Goal: Task Accomplishment & Management: Use online tool/utility

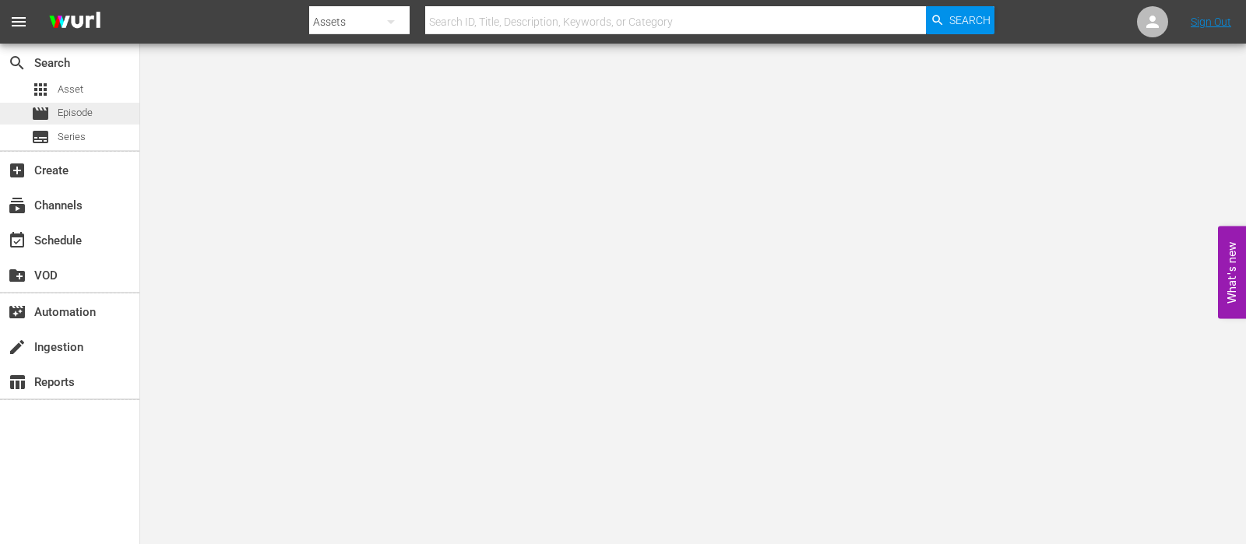
click at [71, 121] on span "Episode" at bounding box center [75, 113] width 35 height 16
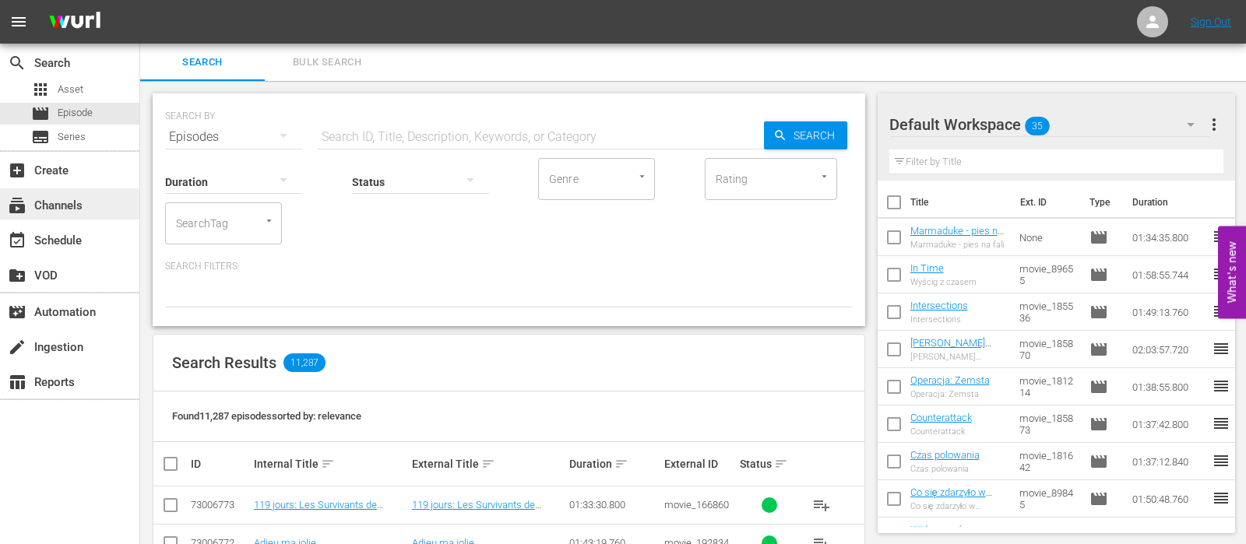
click at [69, 205] on div "subscriptions Channels" at bounding box center [43, 203] width 87 height 14
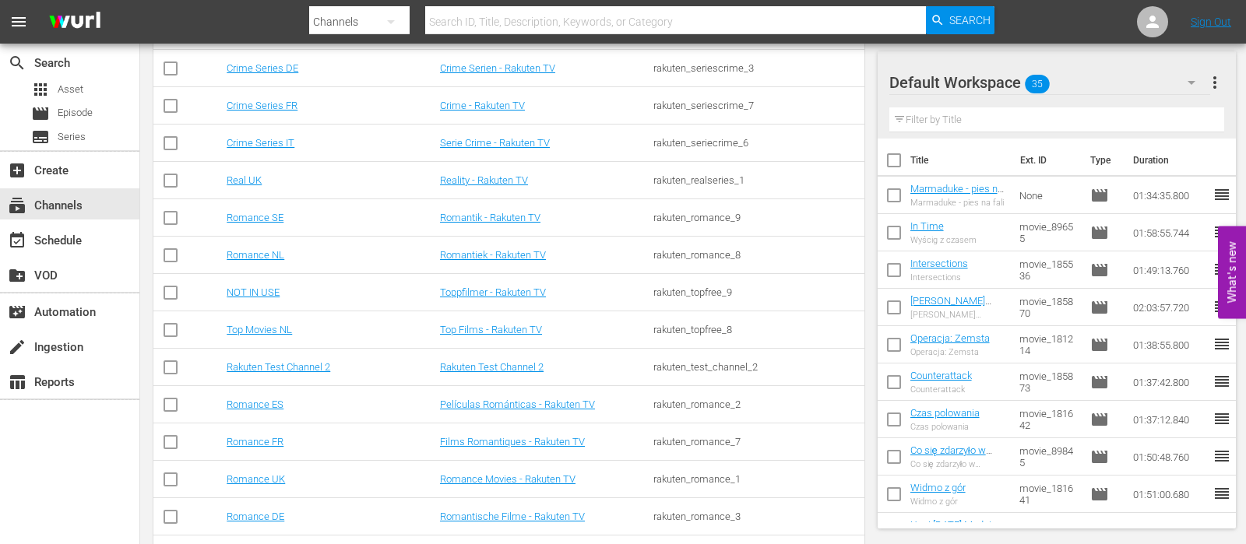
scroll to position [629, 0]
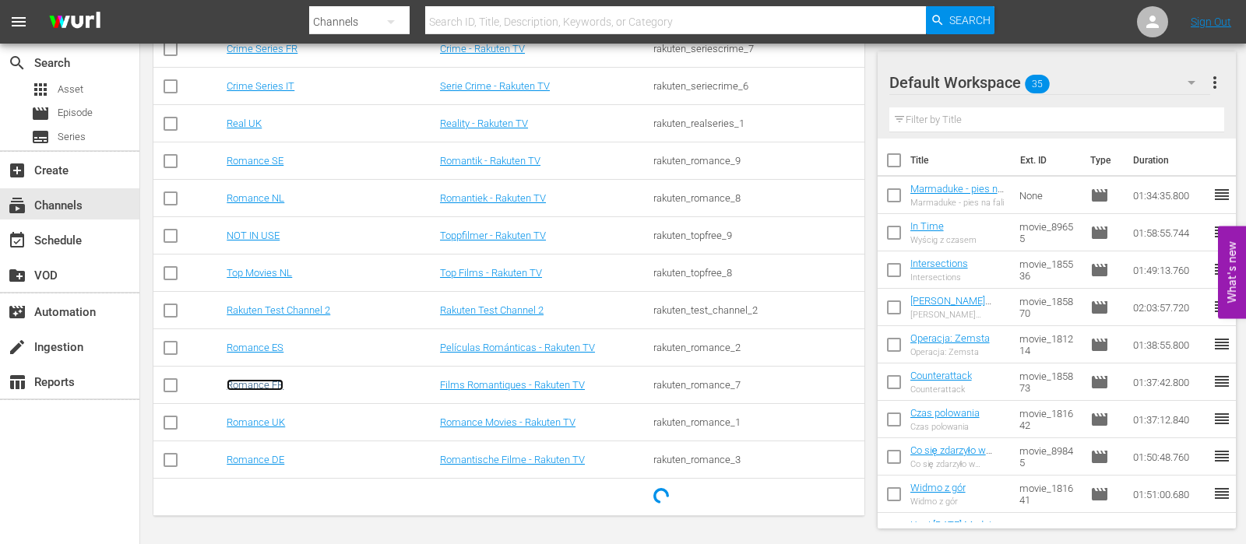
click at [261, 381] on link "Romance FR" at bounding box center [255, 385] width 57 height 12
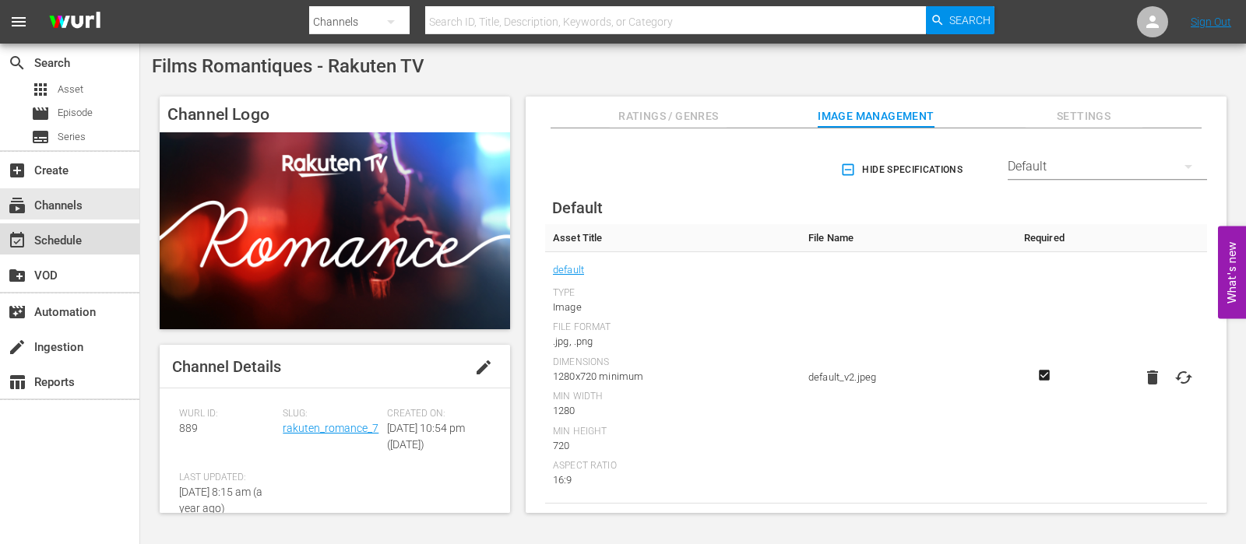
click at [67, 224] on div "event_available Schedule" at bounding box center [69, 239] width 139 height 31
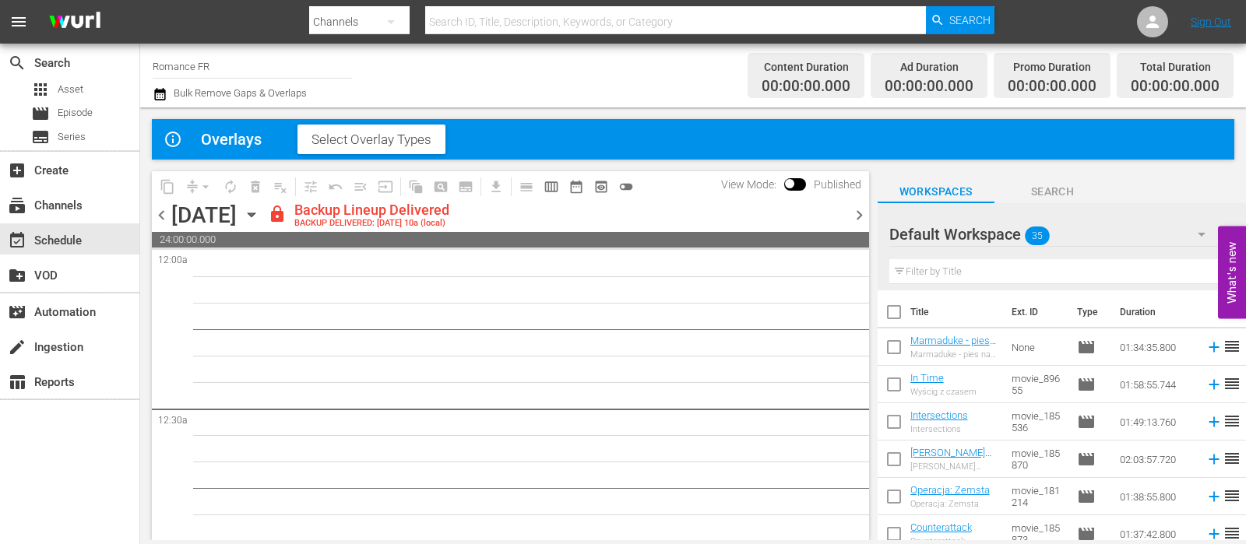
click at [335, 145] on span "Select Overlay Types" at bounding box center [372, 140] width 120 height 16
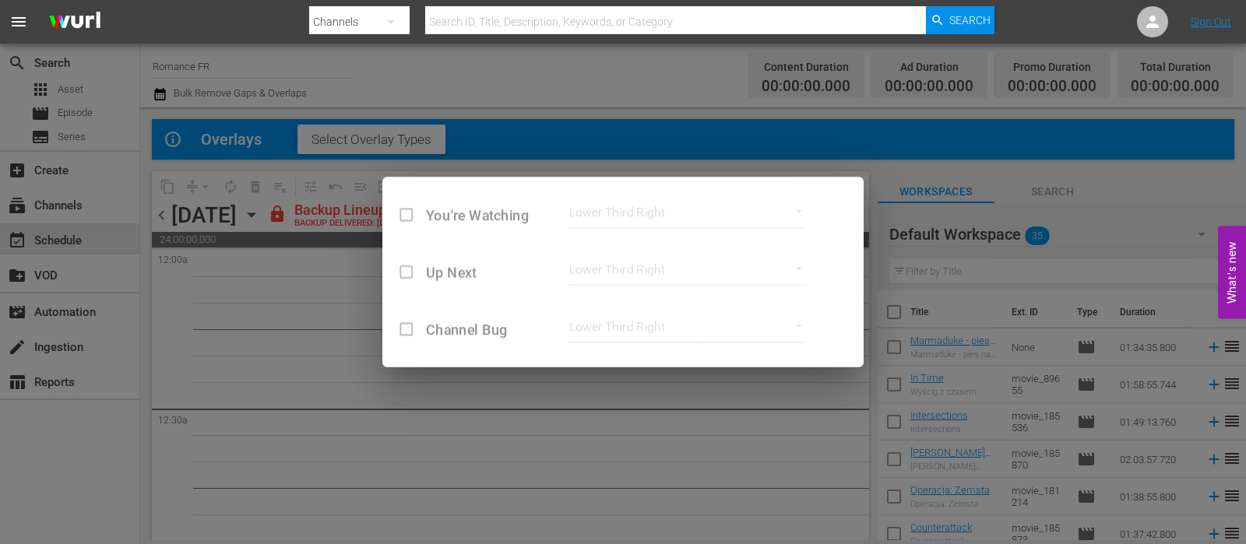
click at [332, 356] on div "You're Watching Lower Third Right lower_third_right Up Next Lower Third Right l…" at bounding box center [622, 272] width 1869 height 817
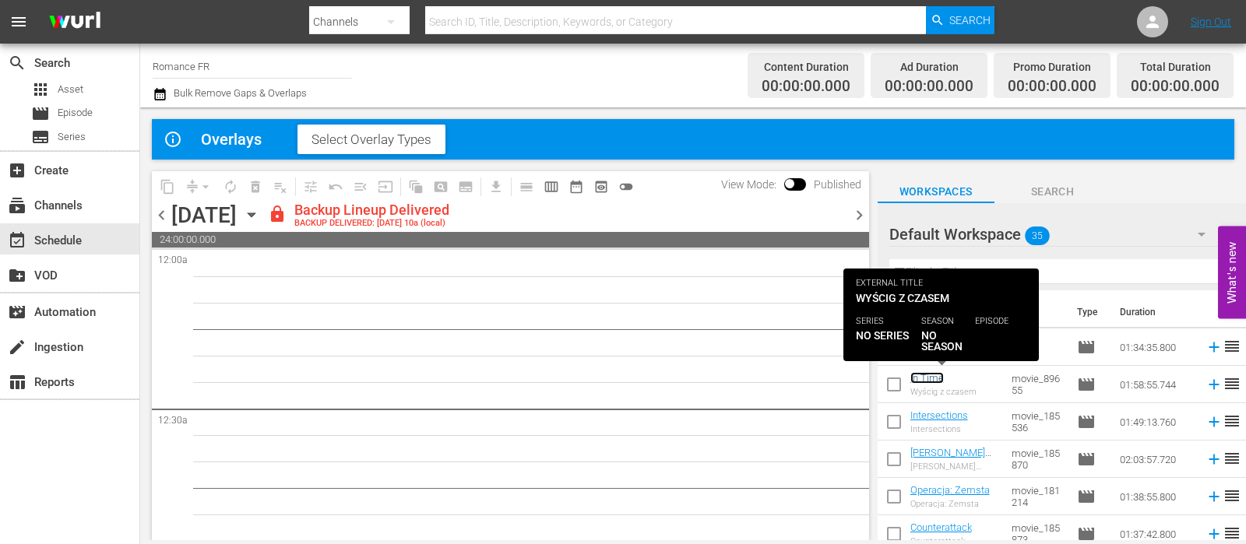
click at [929, 374] on link "In Time" at bounding box center [926, 378] width 33 height 12
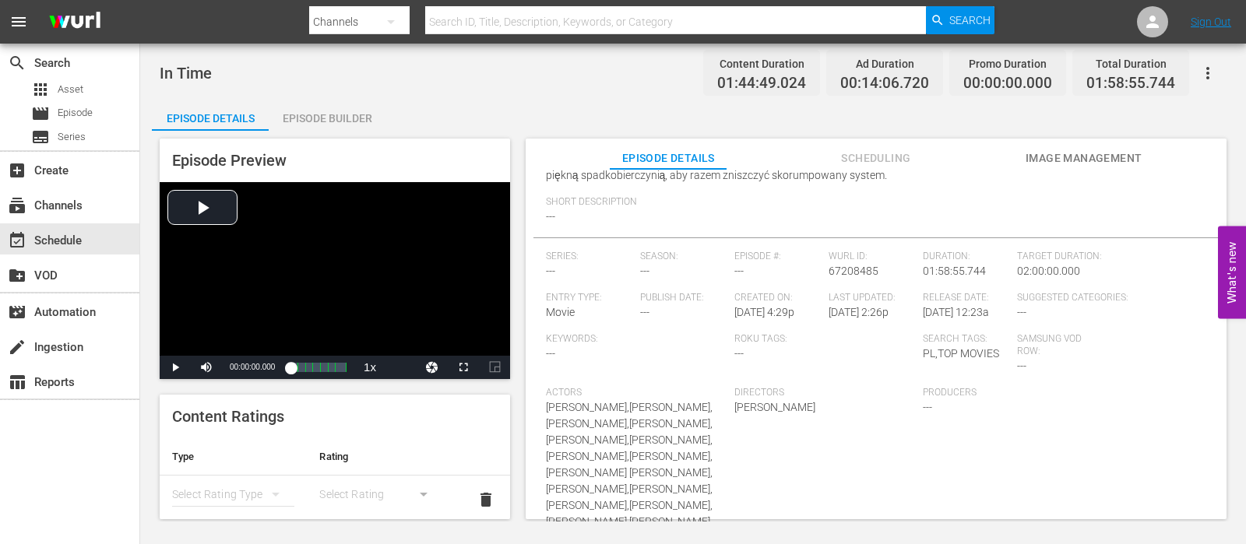
scroll to position [314, 0]
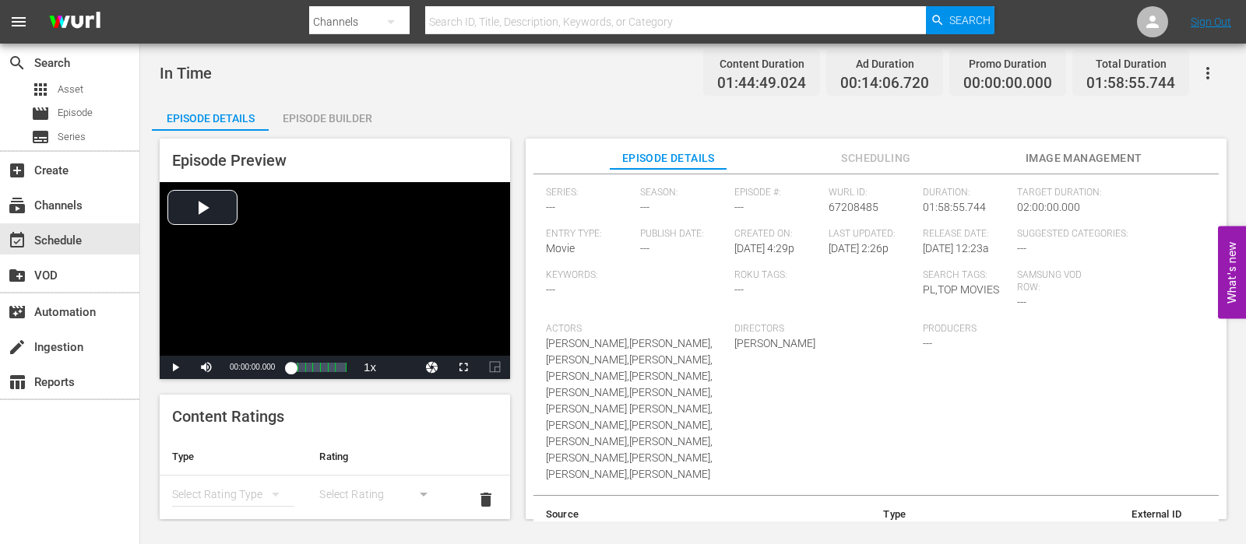
click at [361, 107] on div "Episode Builder" at bounding box center [327, 118] width 117 height 37
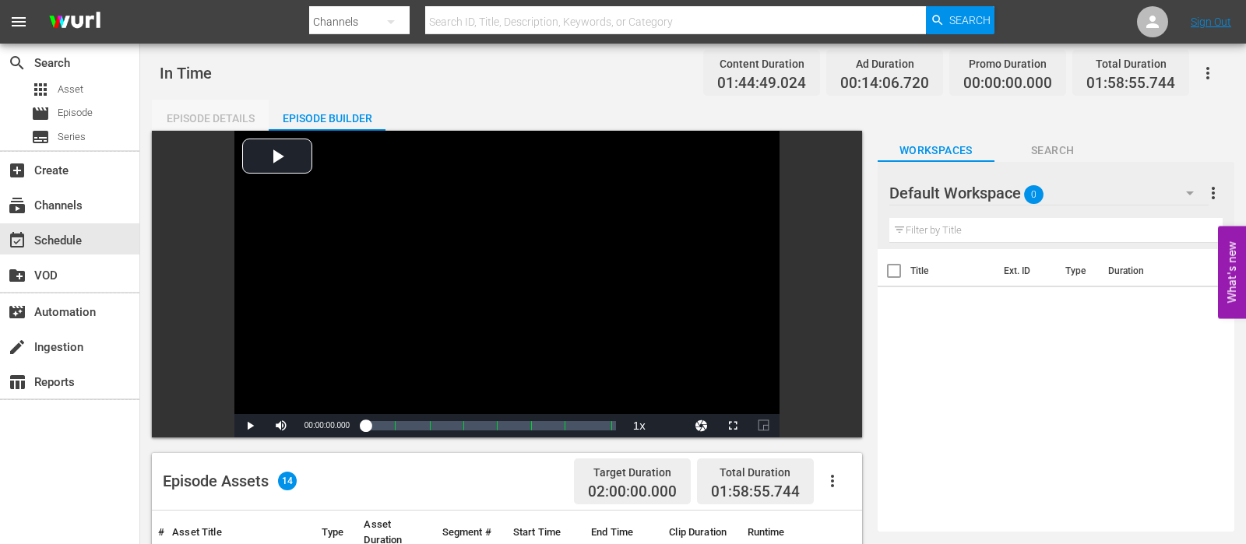
click at [242, 125] on div "Episode Details" at bounding box center [210, 118] width 117 height 37
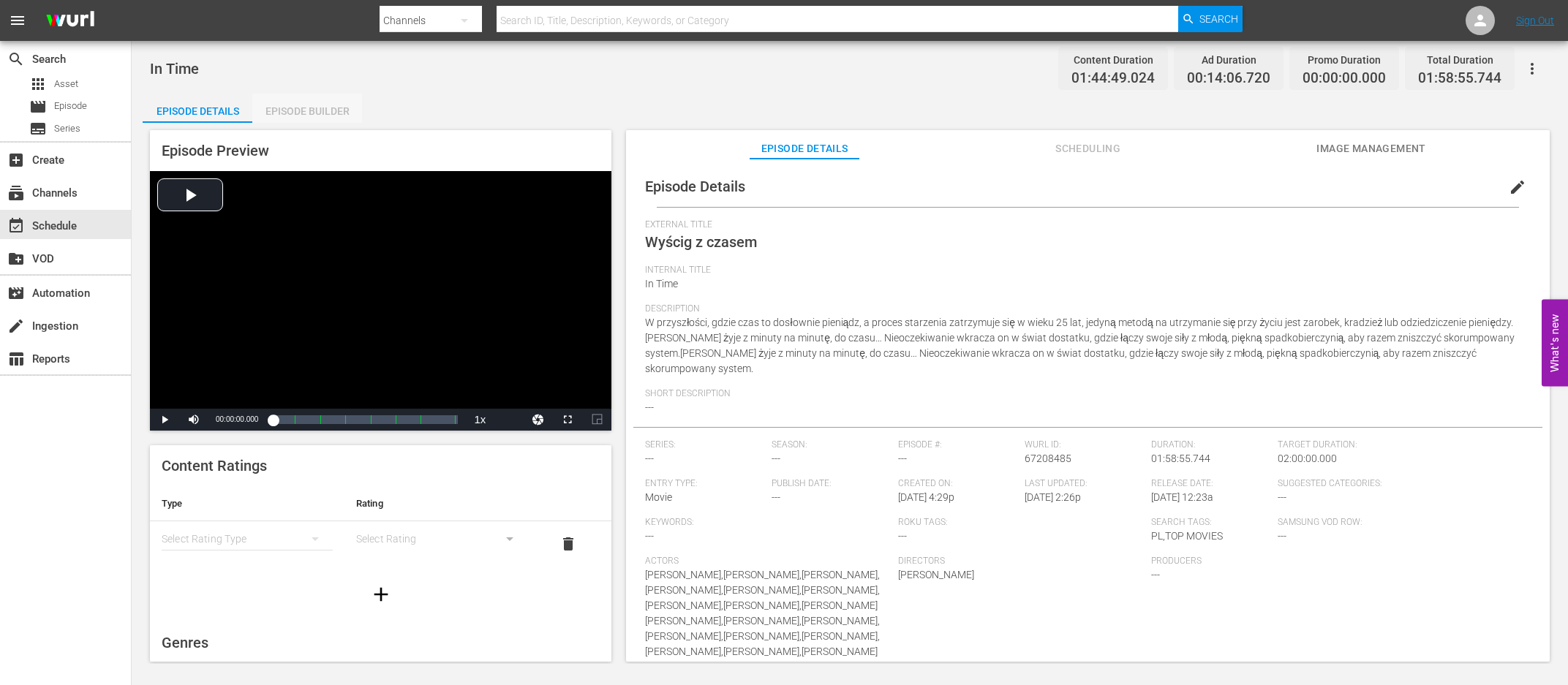
click at [328, 114] on div "Episode Builder" at bounding box center [307, 111] width 110 height 35
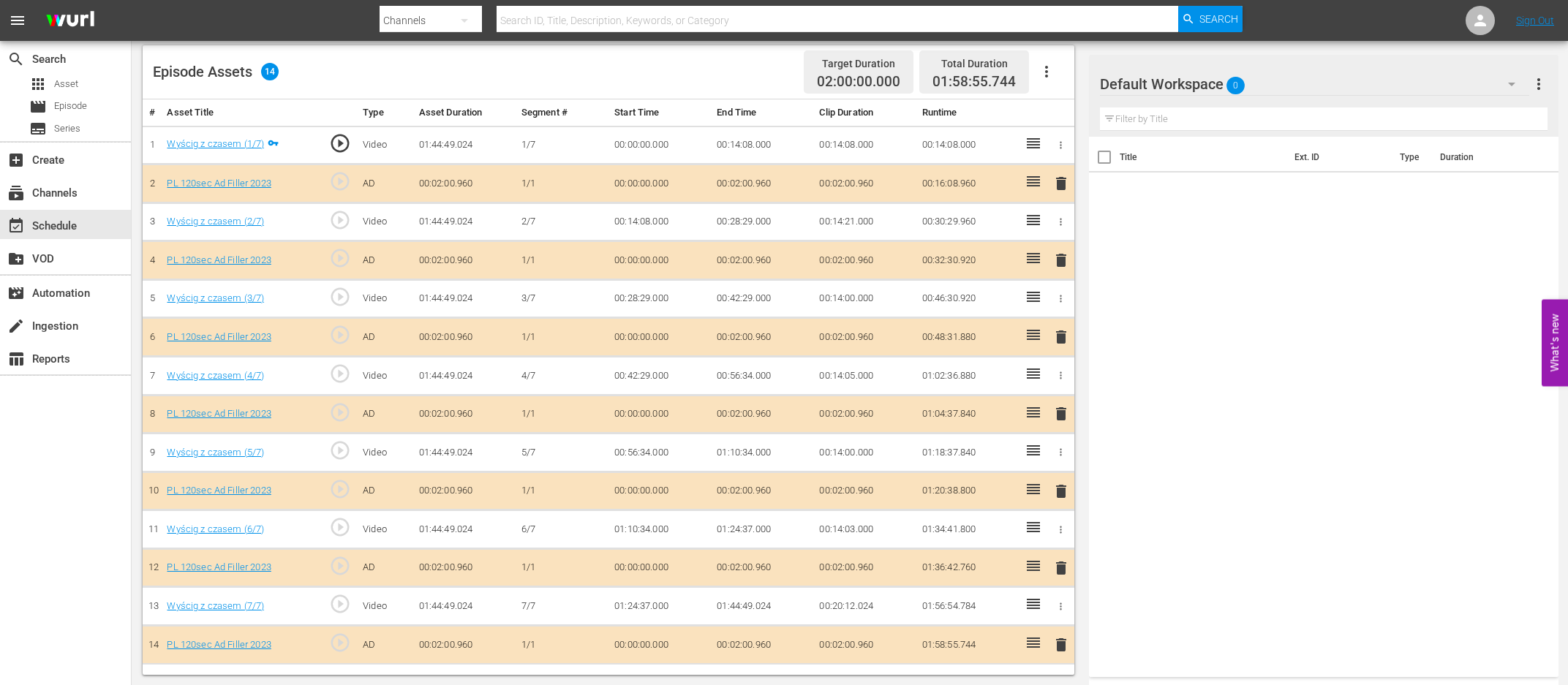
scroll to position [302, 0]
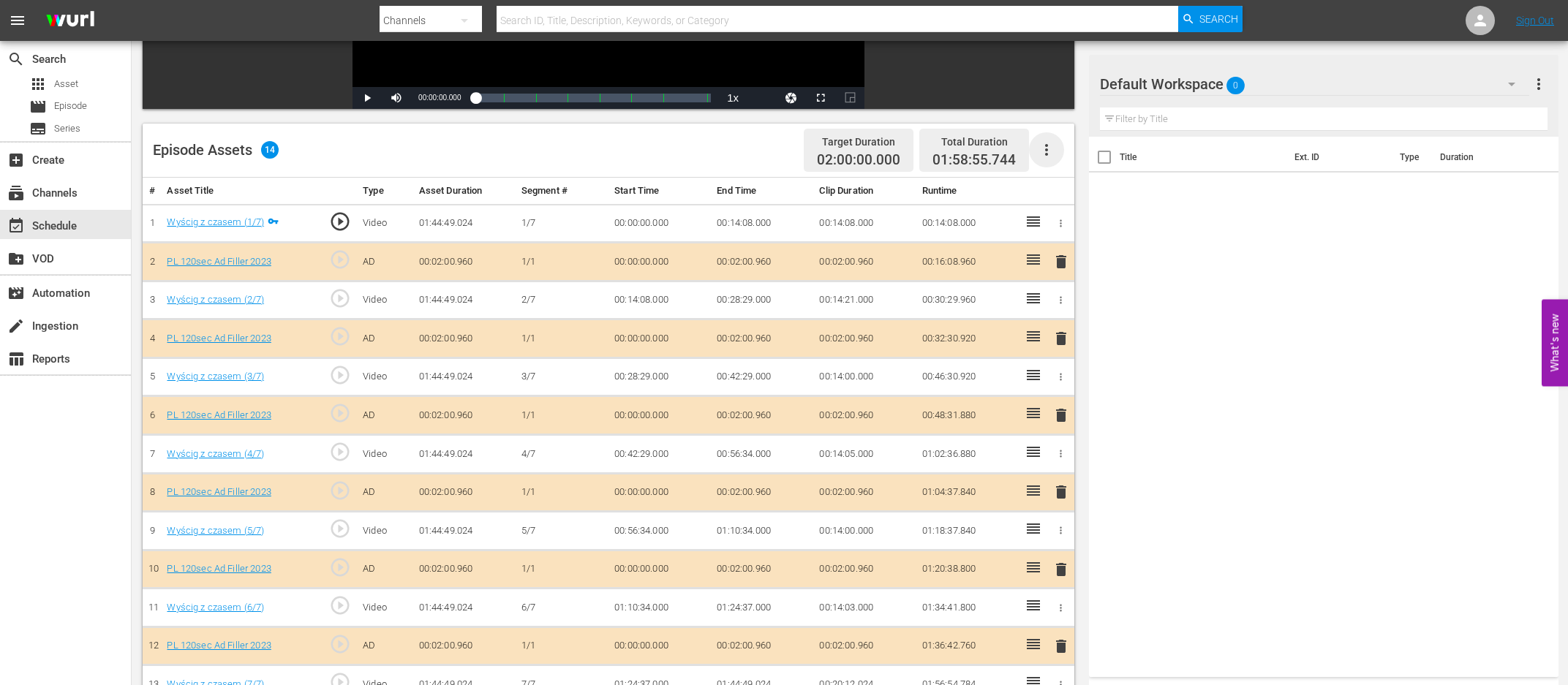
click at [1050, 147] on icon "button" at bounding box center [1046, 149] width 18 height 18
click at [1169, 306] on div "Title Ext. ID Type Duration" at bounding box center [1323, 403] width 469 height 534
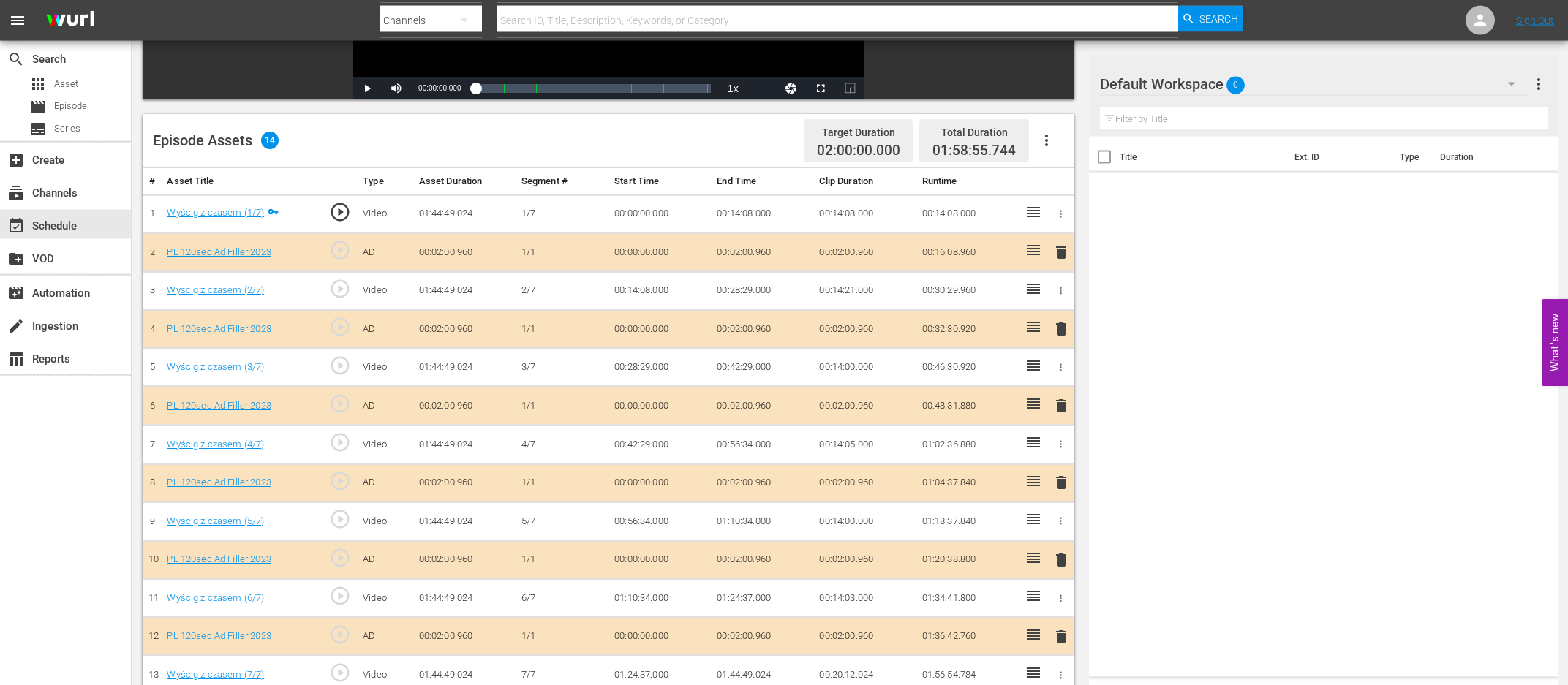
scroll to position [380, 0]
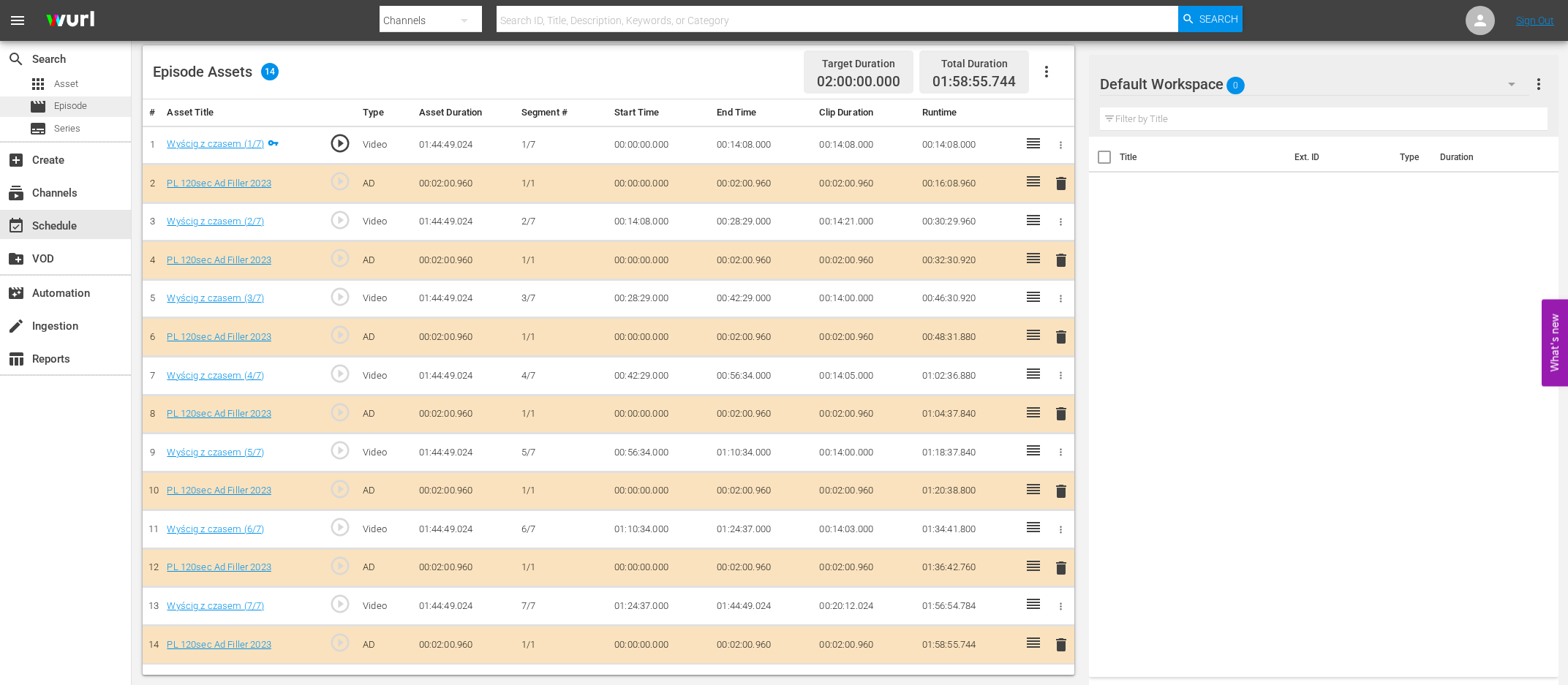
click at [75, 109] on span "Episode" at bounding box center [70, 106] width 33 height 15
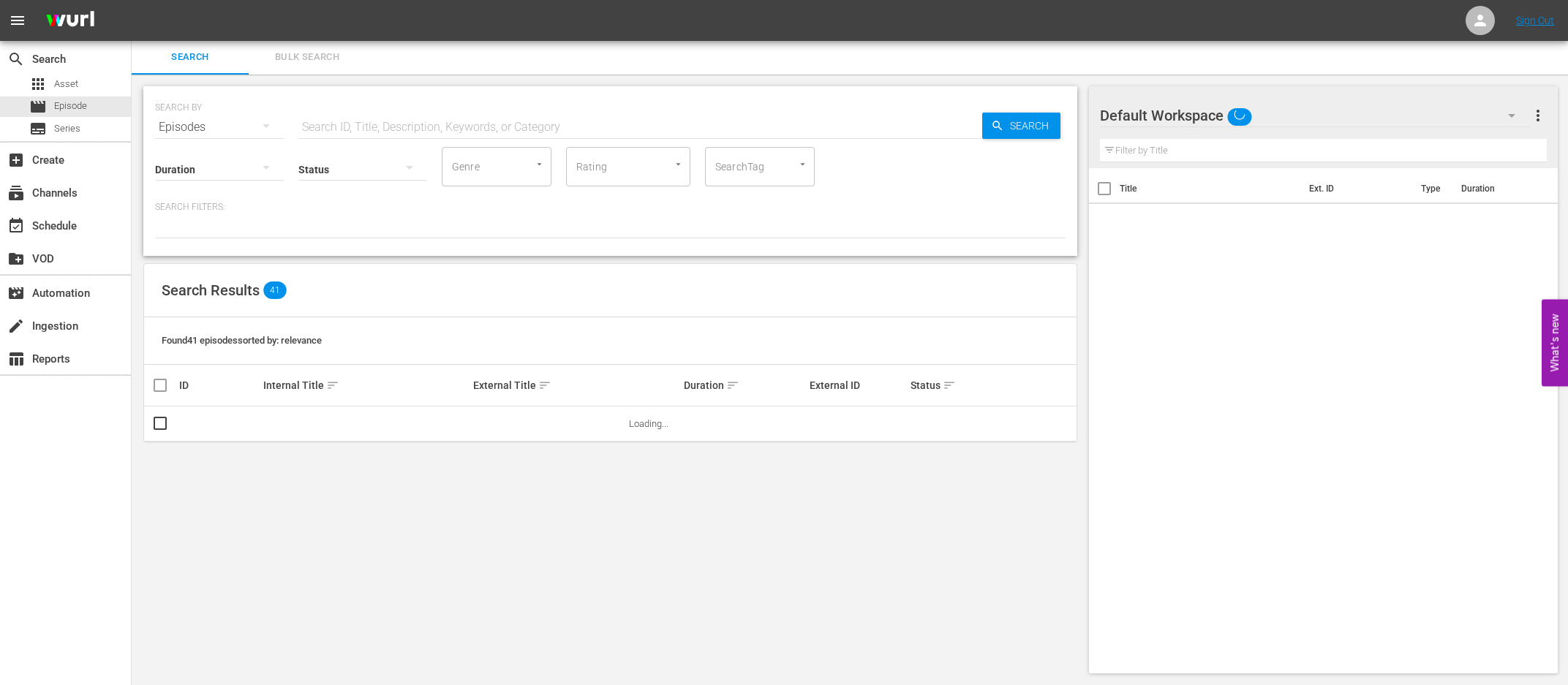
scroll to position [2, 0]
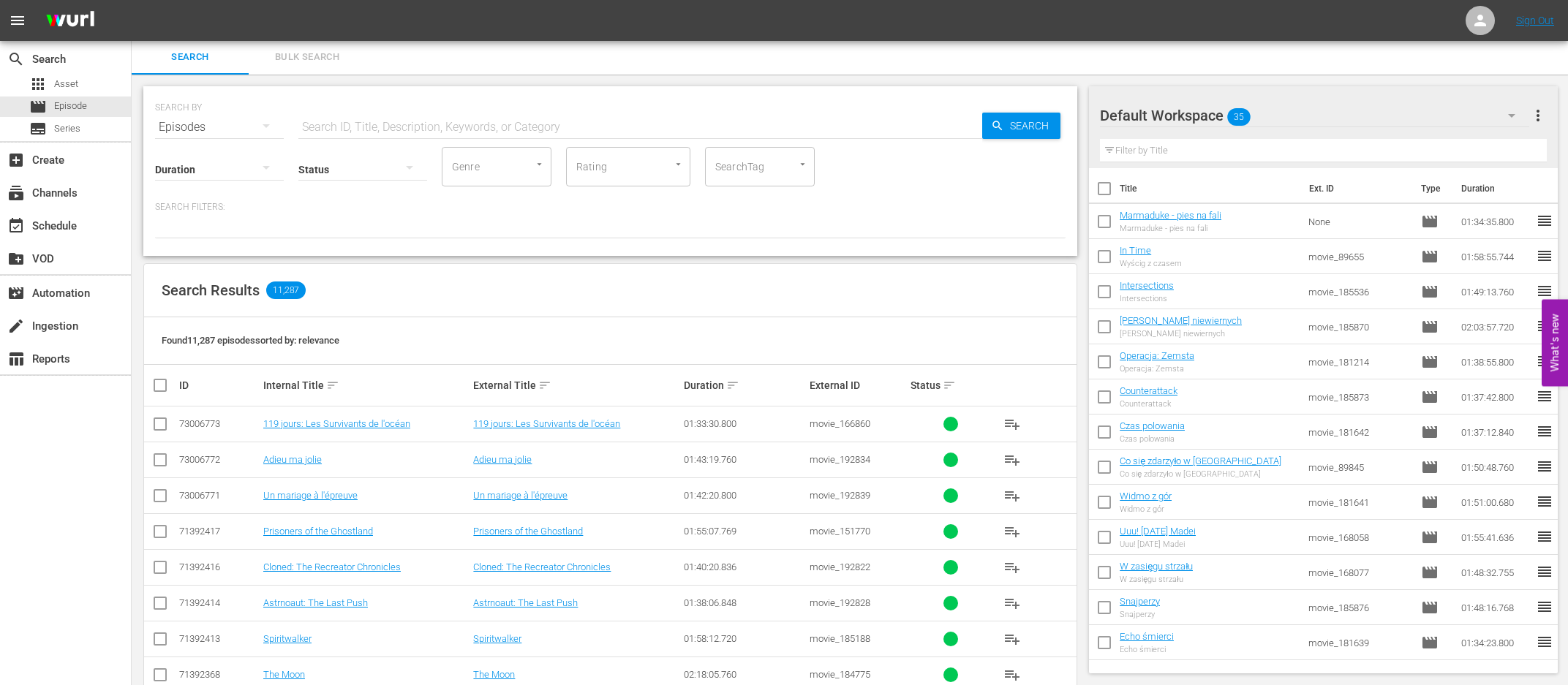
click at [224, 132] on div "Episodes" at bounding box center [219, 128] width 129 height 41
click at [315, 183] on div "Channels Series Episodes Assets" at bounding box center [784, 342] width 1568 height 685
click at [262, 169] on icon "button" at bounding box center [266, 167] width 18 height 18
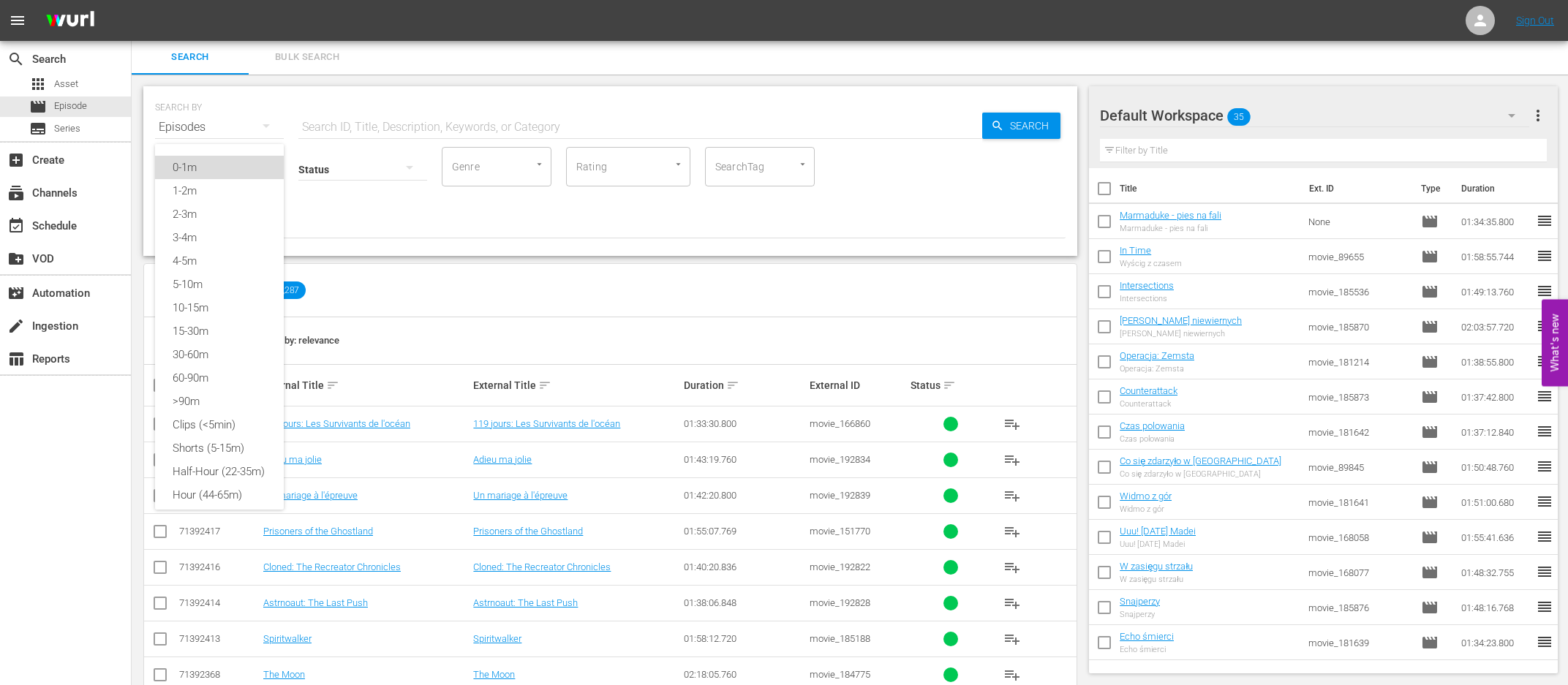
click at [226, 176] on div "0-1m" at bounding box center [219, 167] width 129 height 23
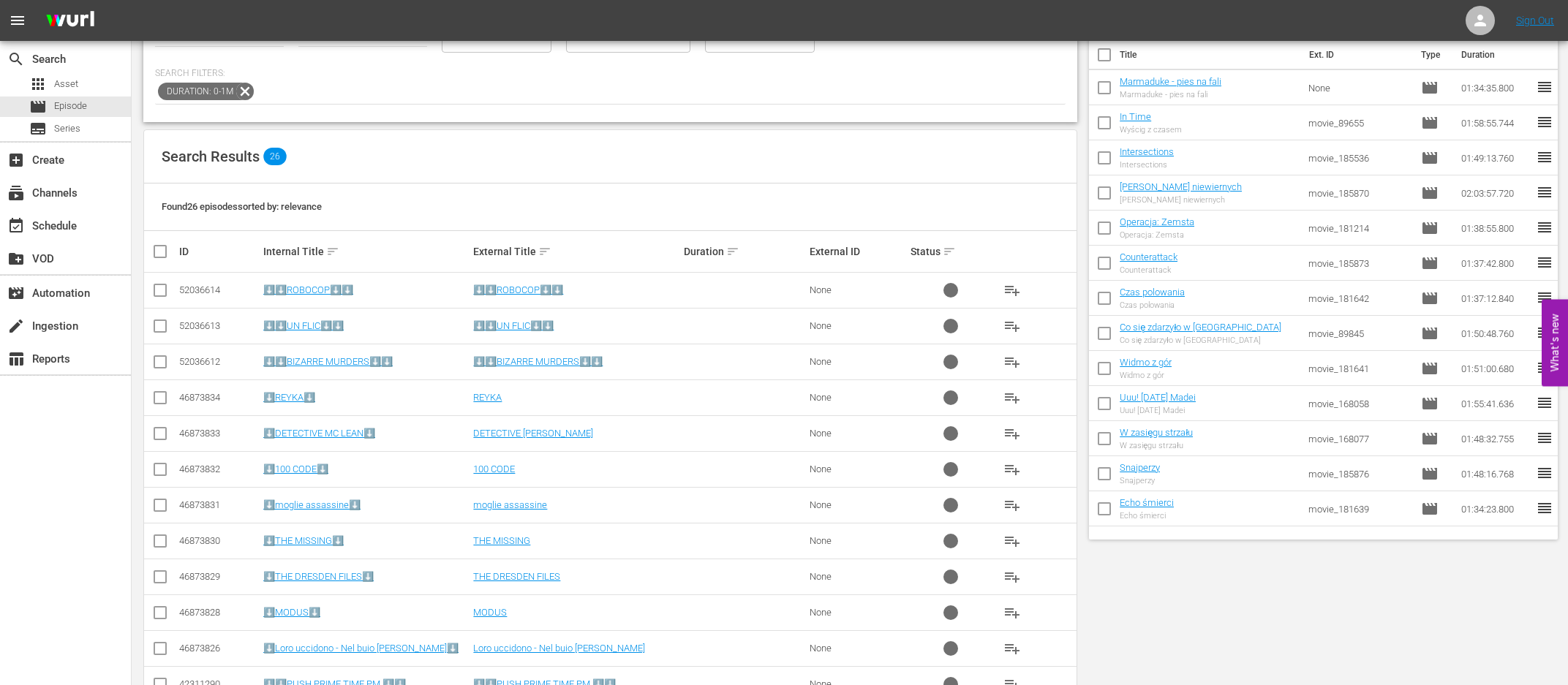
scroll to position [0, 0]
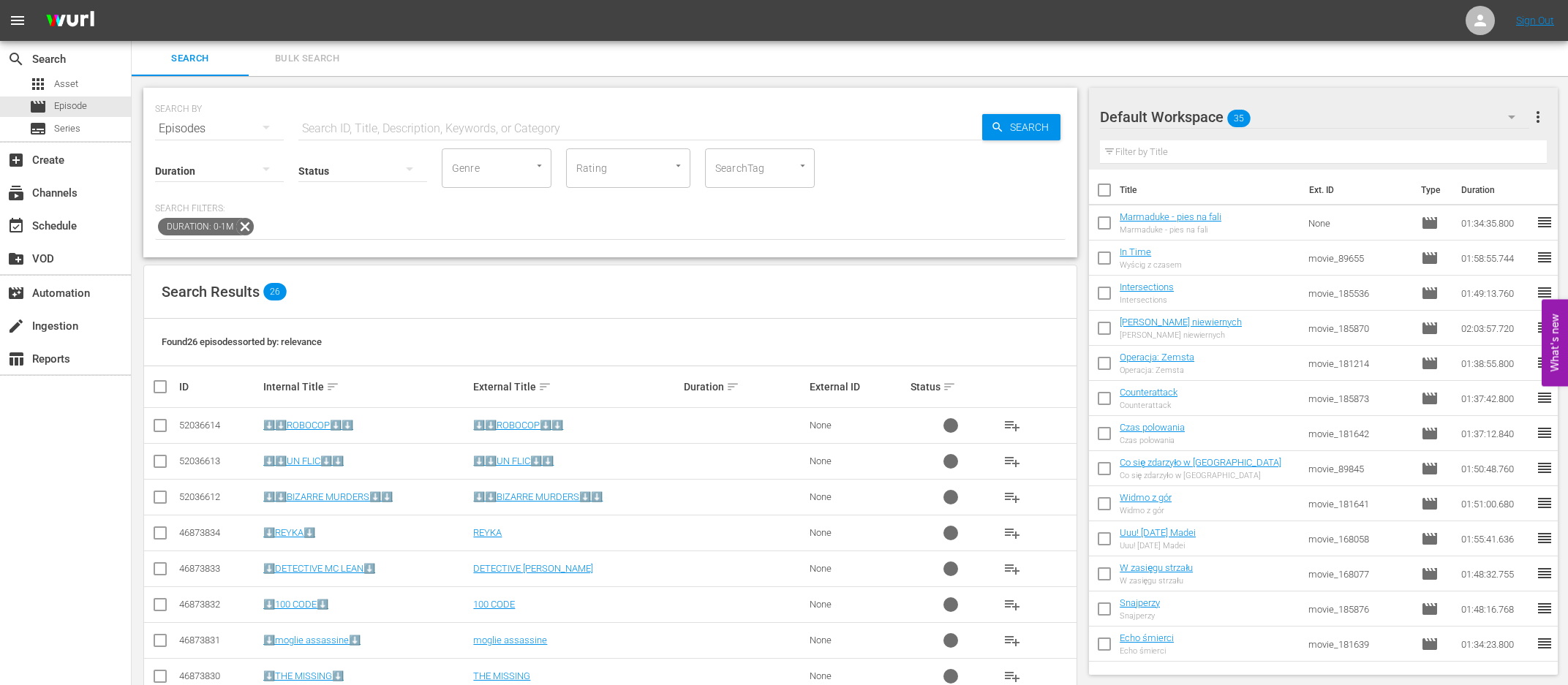
click at [246, 224] on icon at bounding box center [245, 226] width 18 height 18
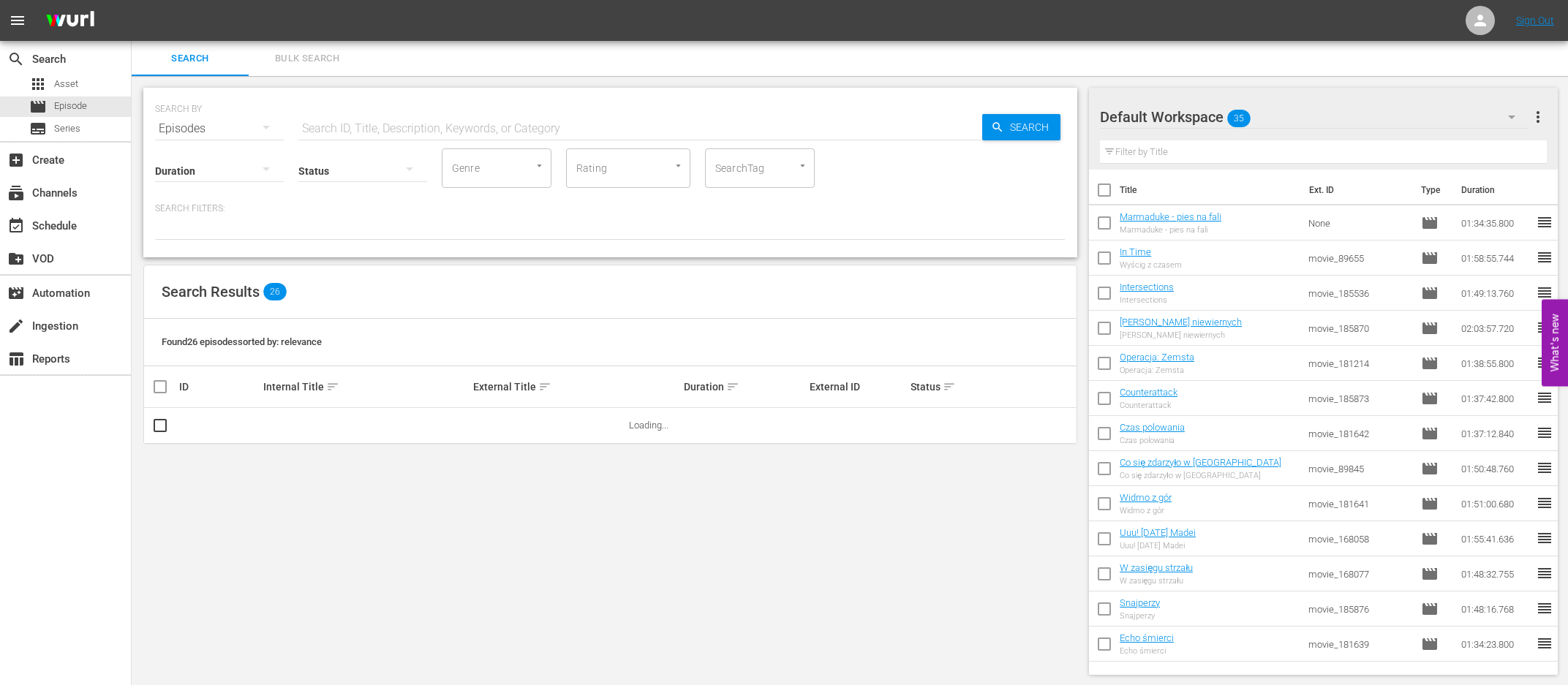
click at [230, 175] on div at bounding box center [219, 171] width 129 height 41
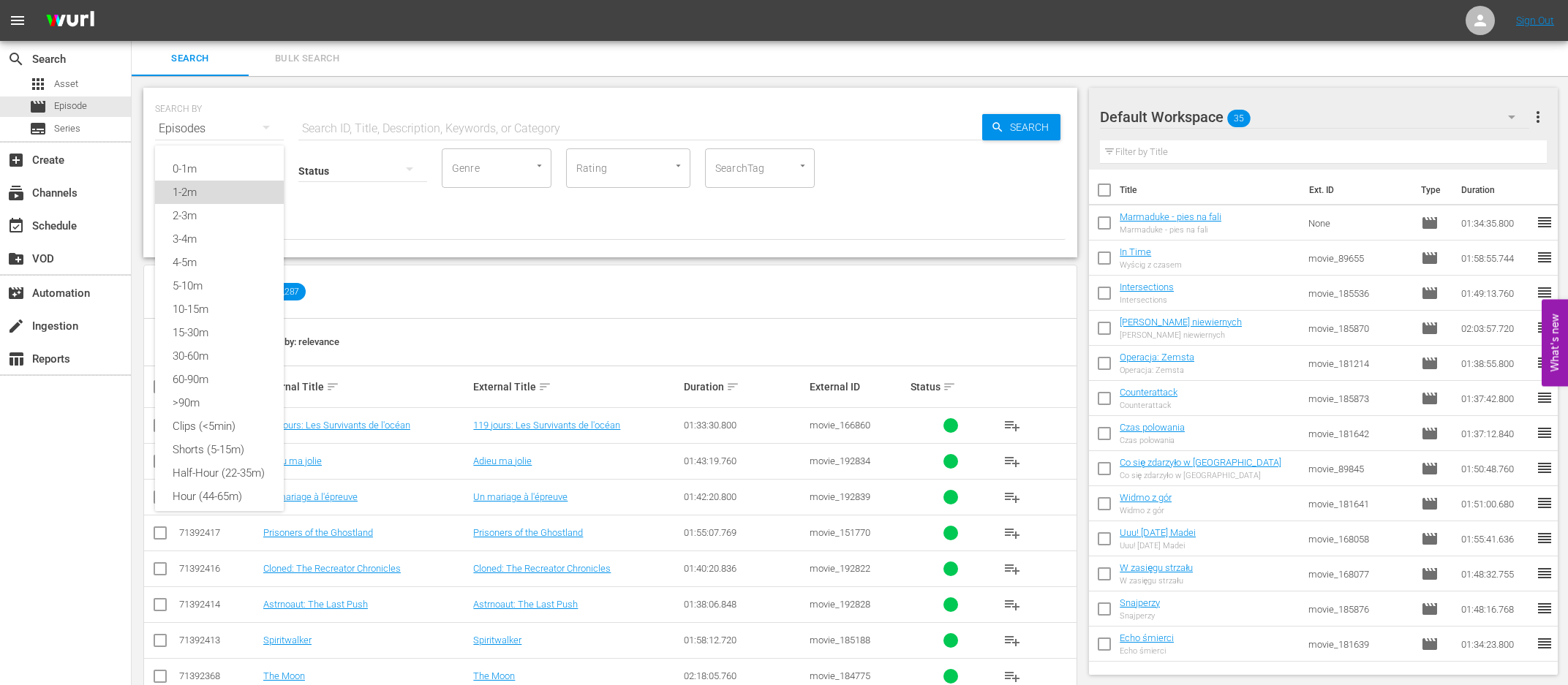
click at [185, 191] on div "1-2m" at bounding box center [219, 191] width 129 height 23
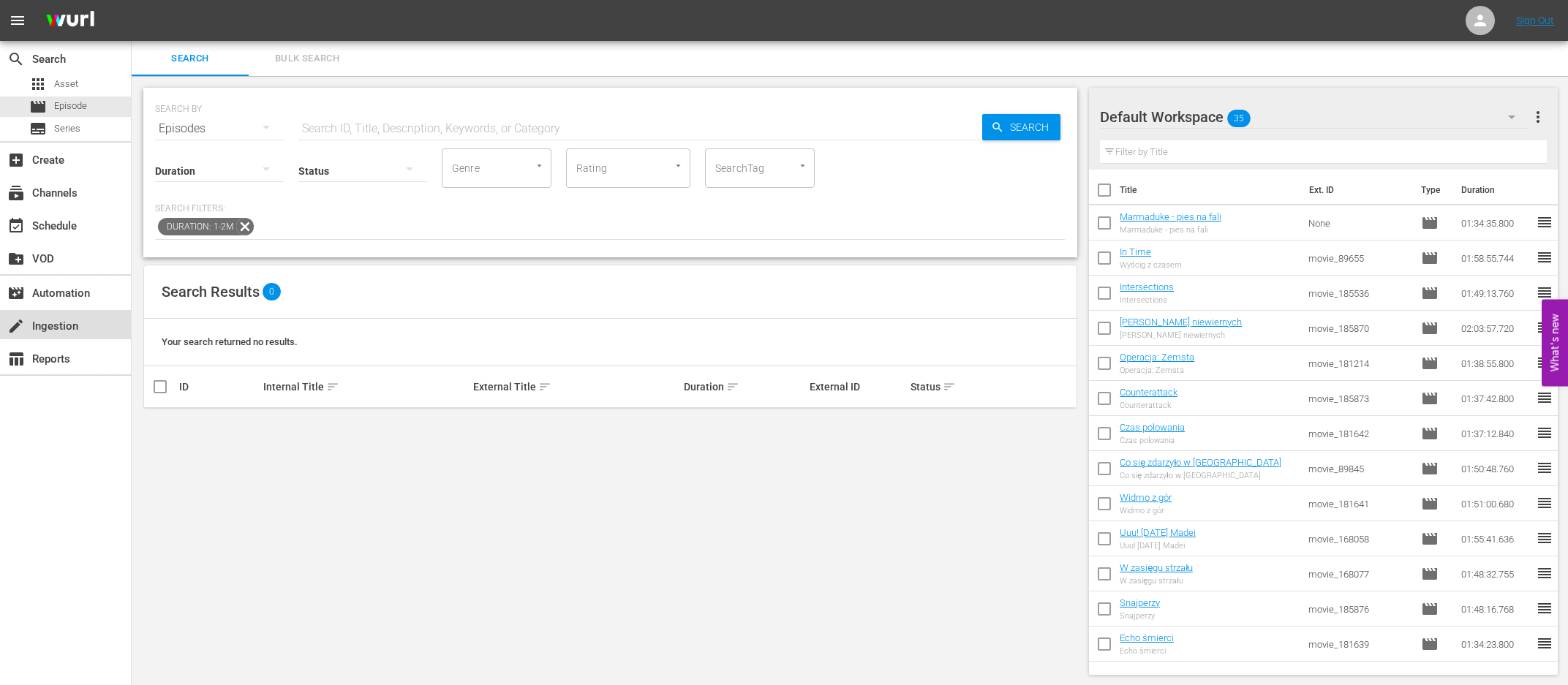
click at [76, 319] on div "create Ingestion" at bounding box center [40, 324] width 82 height 13
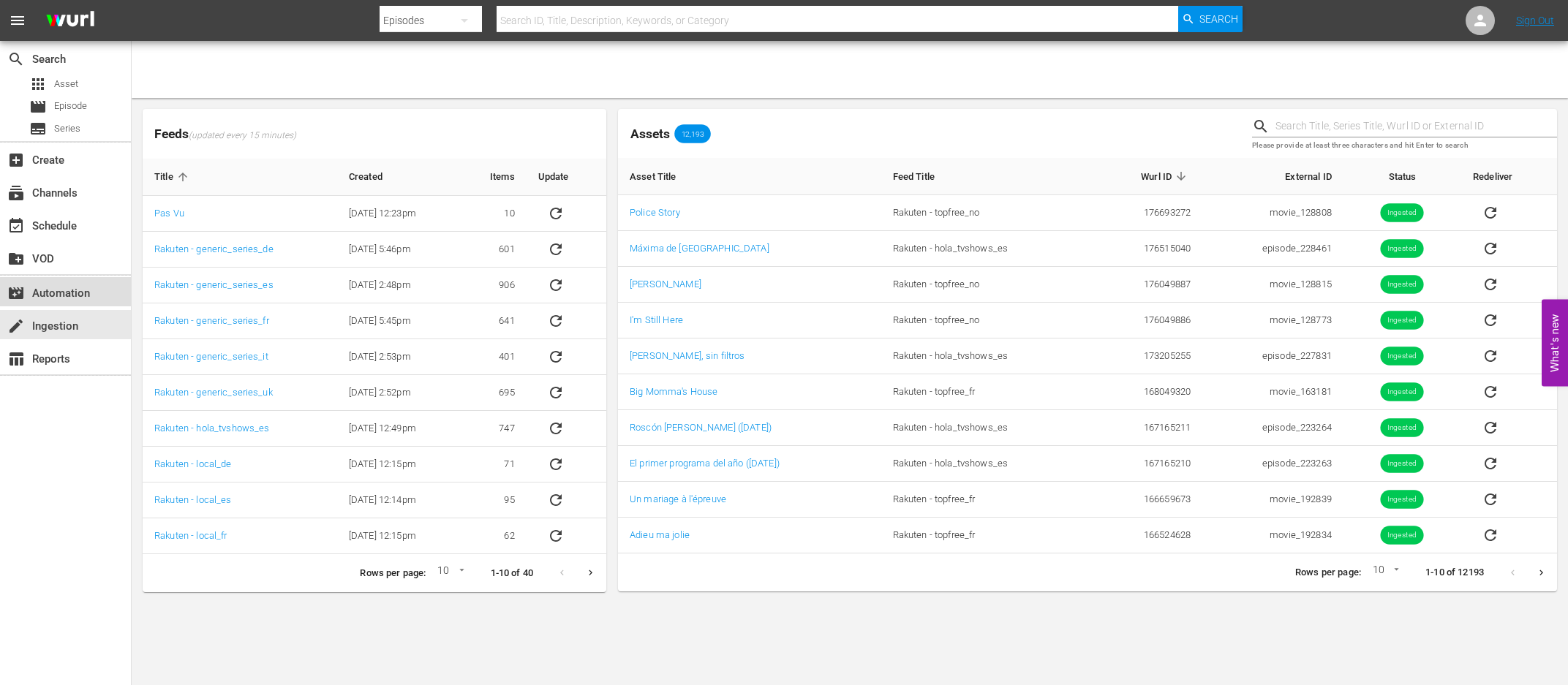
click at [75, 297] on div "movie_filter Automation" at bounding box center [40, 291] width 82 height 13
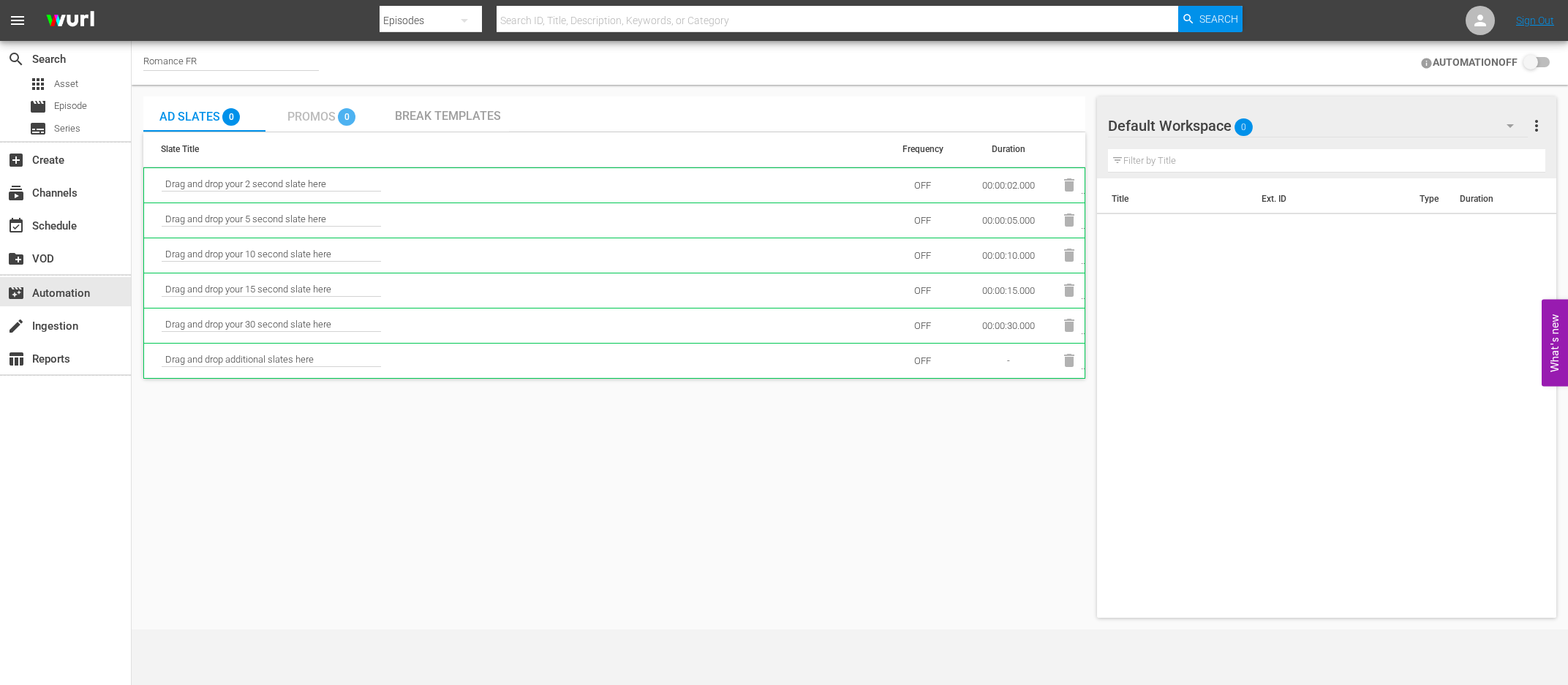
click at [319, 124] on div "Promos 0" at bounding box center [326, 114] width 77 height 29
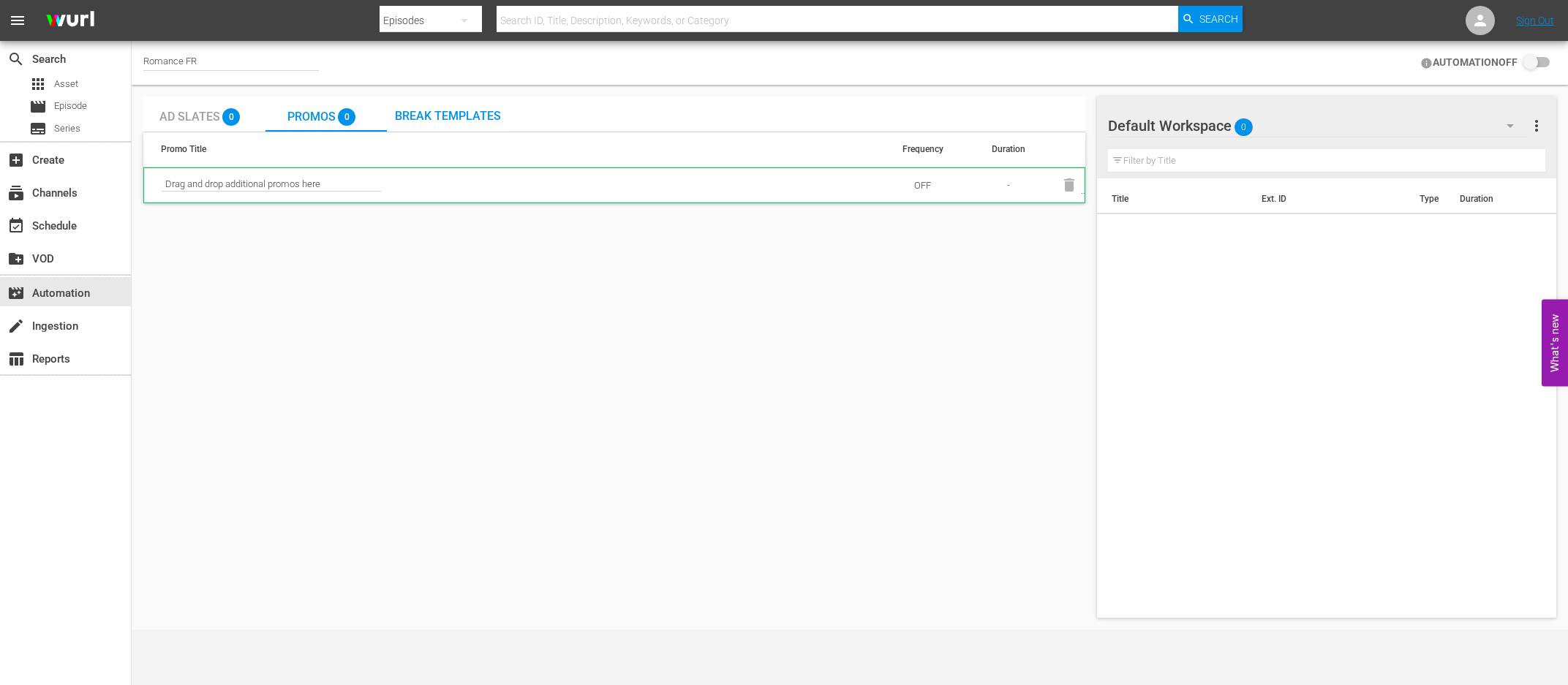
click at [286, 183] on span "Drag and drop additional promos here" at bounding box center [271, 185] width 220 height 13
click at [92, 110] on div "movie Episode" at bounding box center [65, 107] width 131 height 21
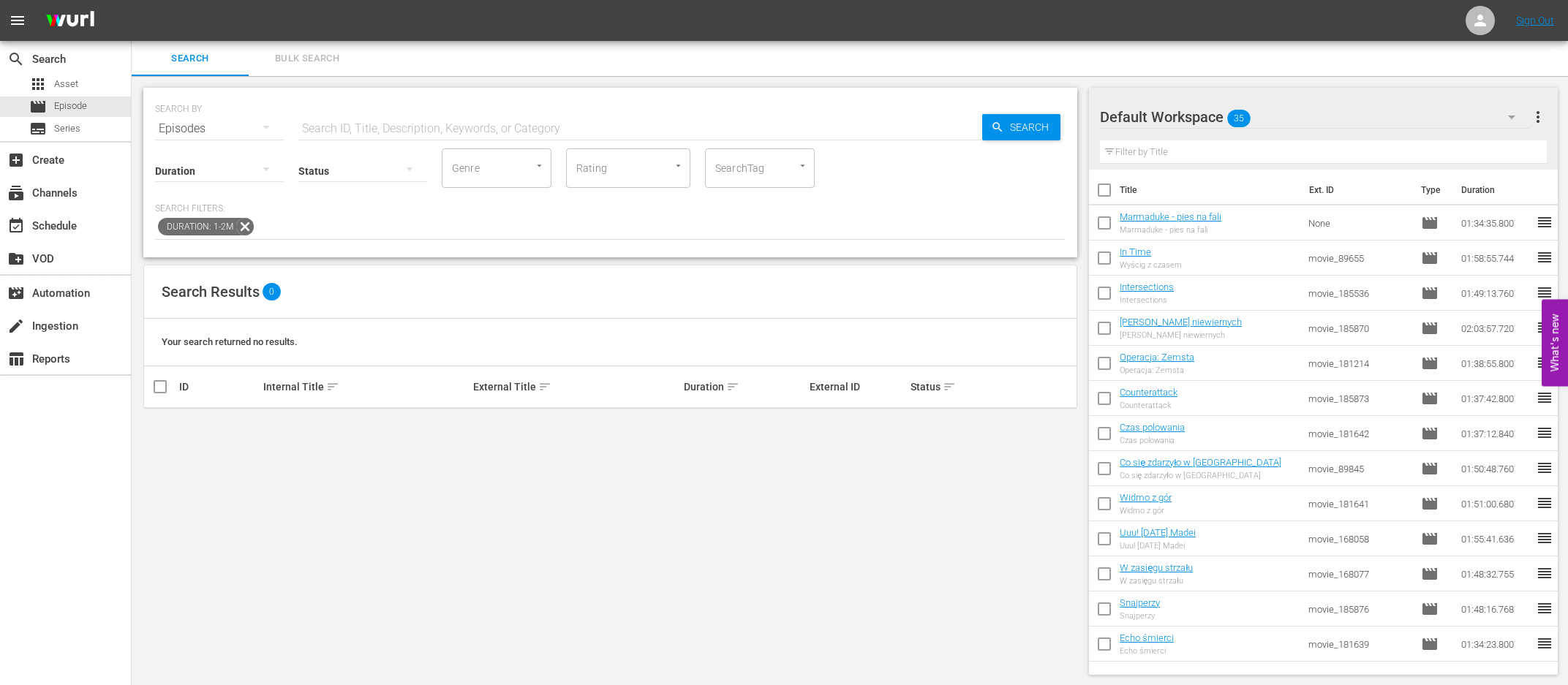
click at [252, 223] on icon at bounding box center [245, 226] width 18 height 18
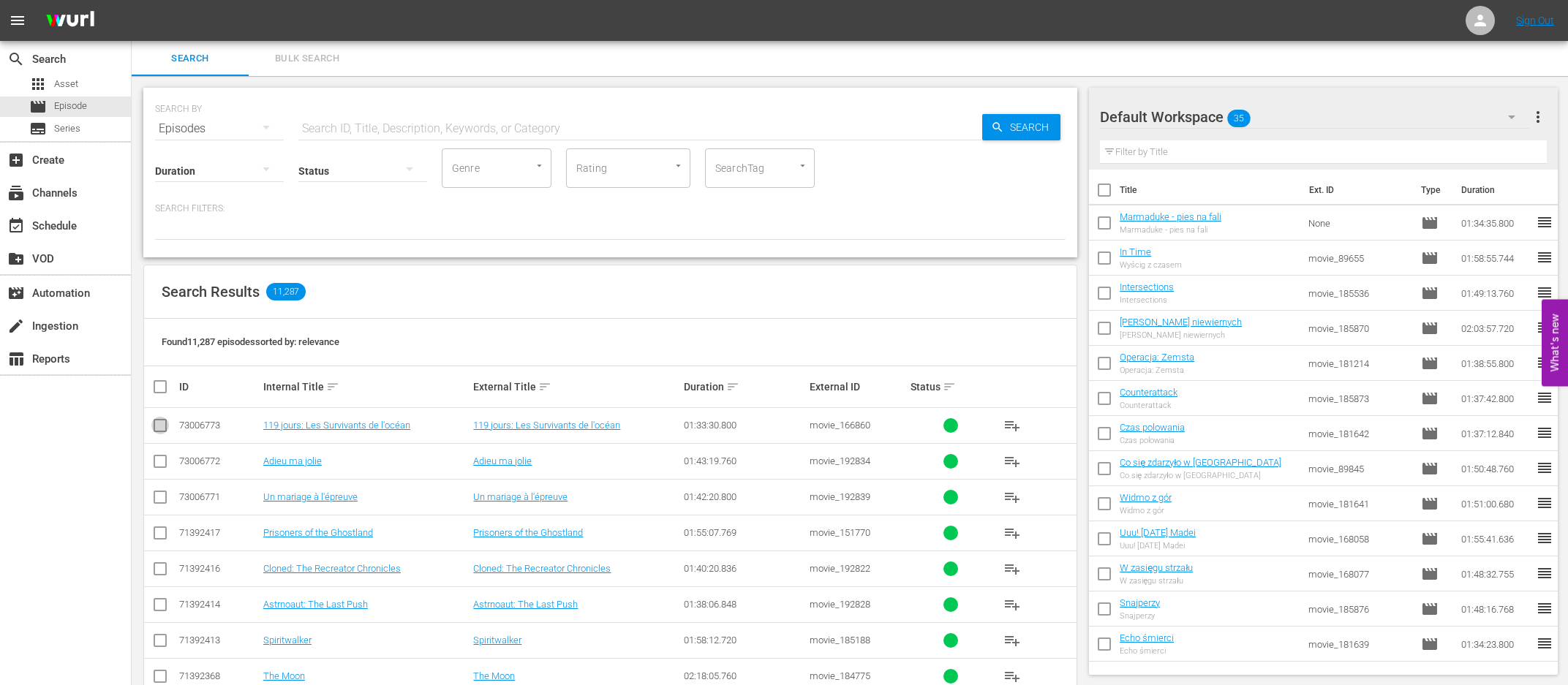
click at [160, 427] on input "checkbox" at bounding box center [160, 428] width 18 height 18
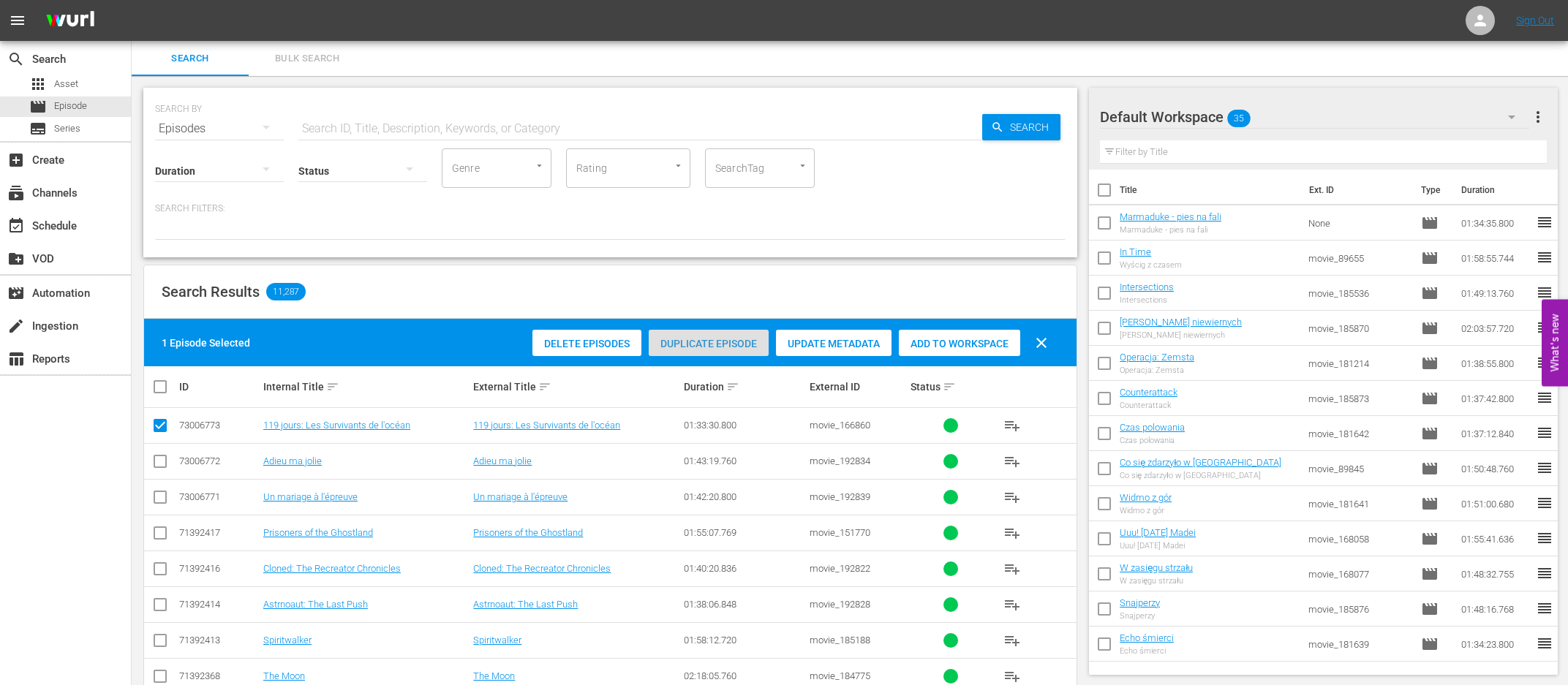
click at [713, 349] on span "Duplicate Episode" at bounding box center [709, 343] width 120 height 11
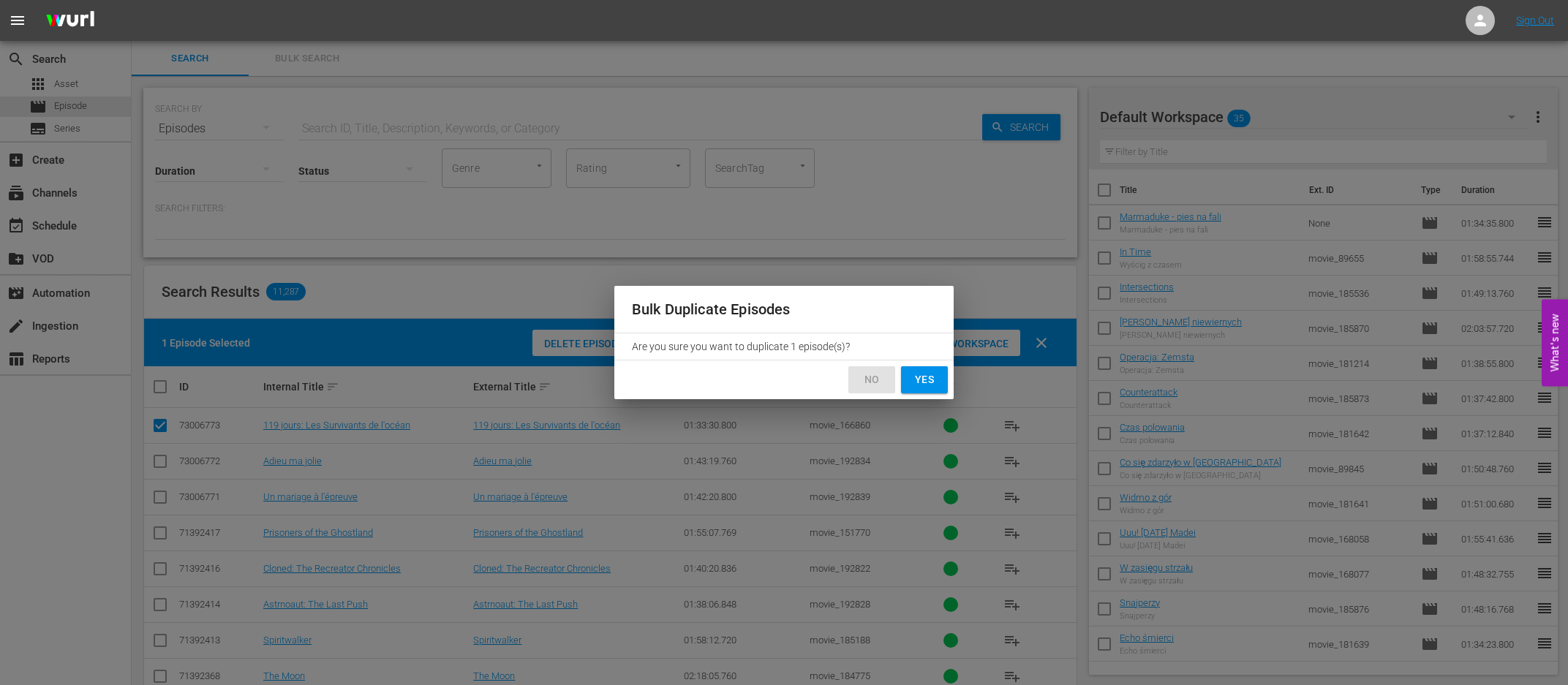
click at [868, 380] on span "No" at bounding box center [871, 379] width 23 height 18
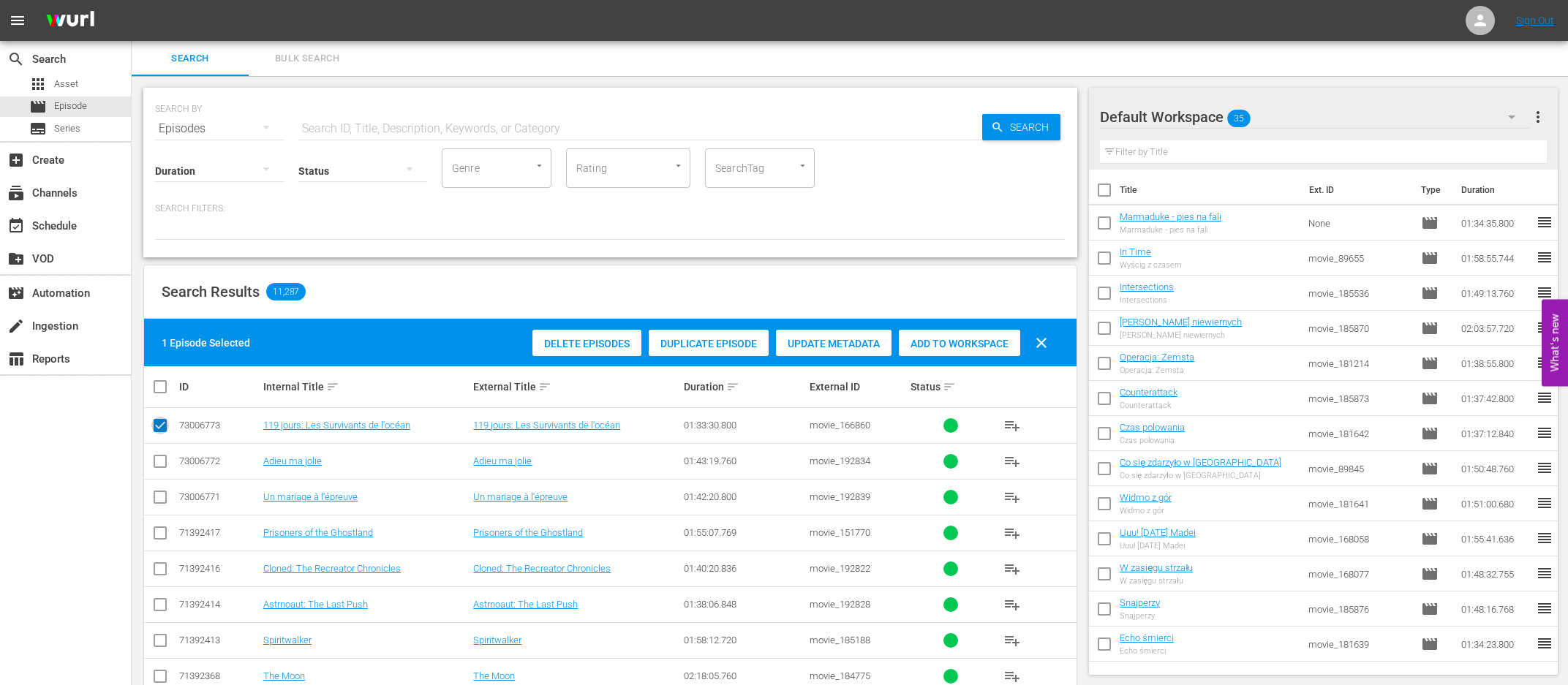
click at [161, 424] on input "checkbox" at bounding box center [160, 428] width 18 height 18
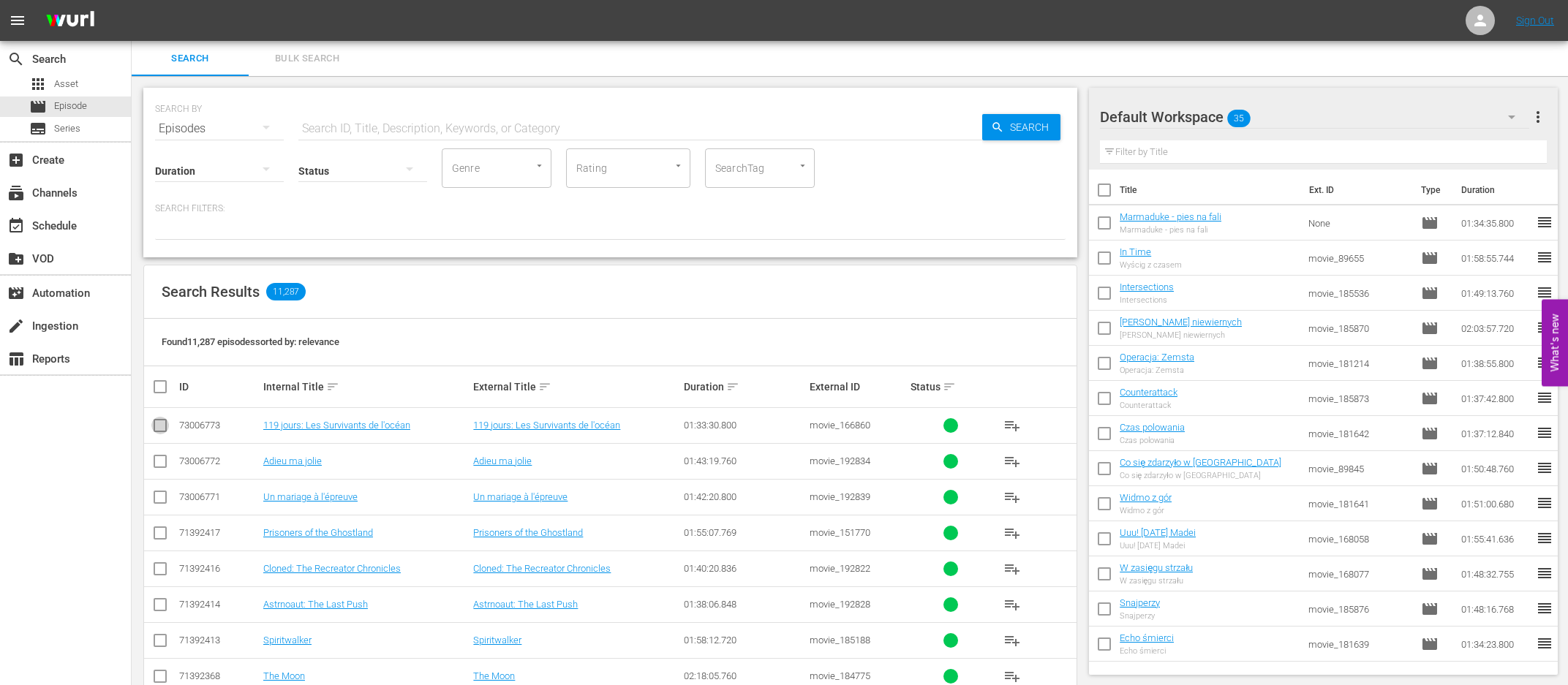
click at [161, 428] on input "checkbox" at bounding box center [160, 428] width 18 height 18
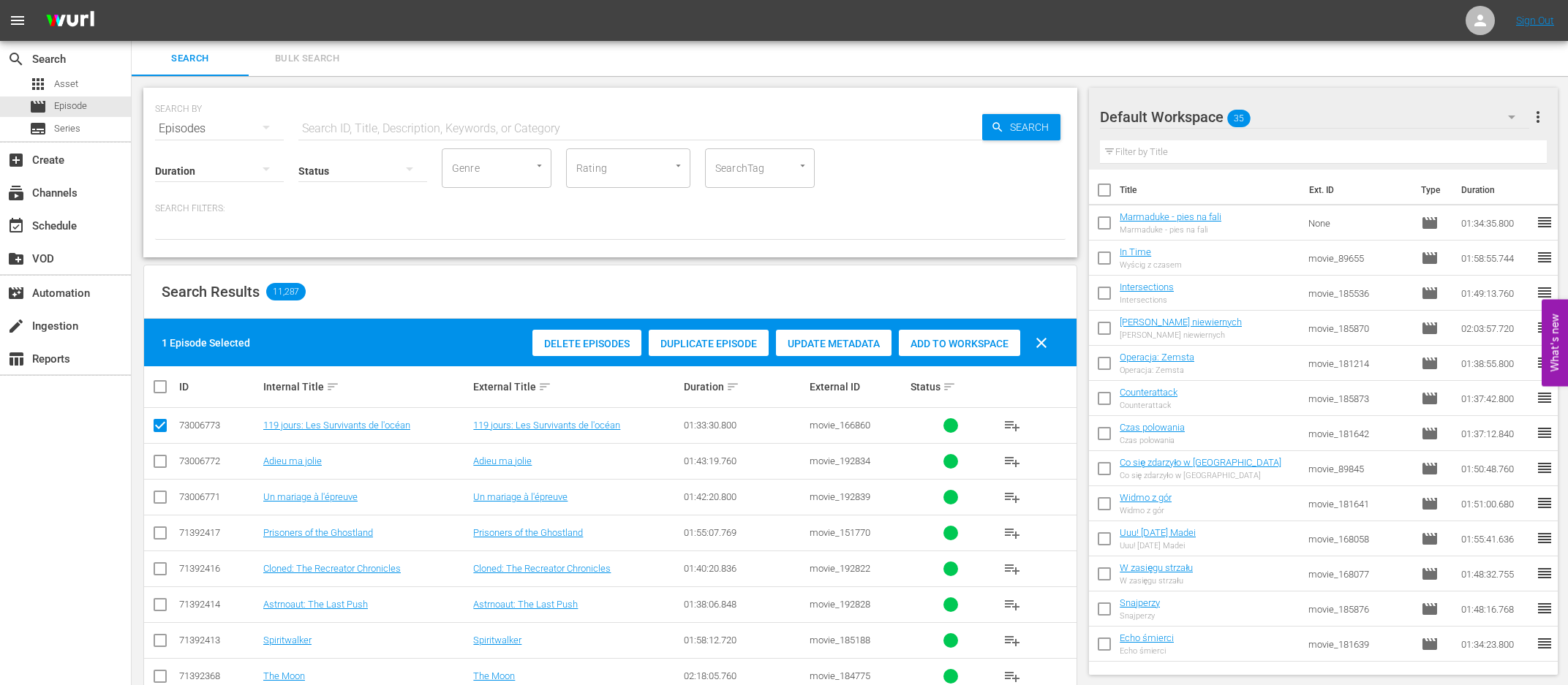
click at [735, 344] on span "Duplicate Episode" at bounding box center [709, 343] width 120 height 11
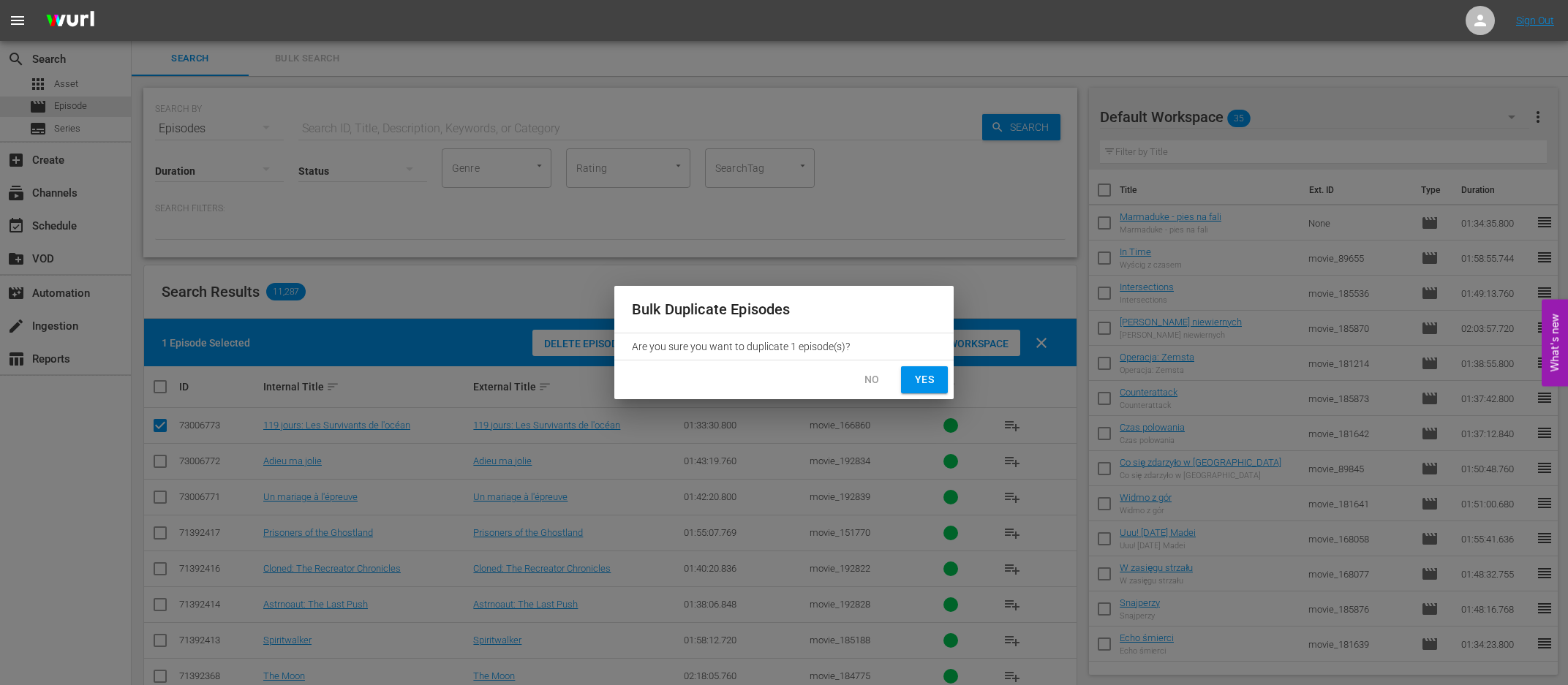
click at [928, 379] on span "Yes" at bounding box center [924, 379] width 23 height 18
checkbox input "false"
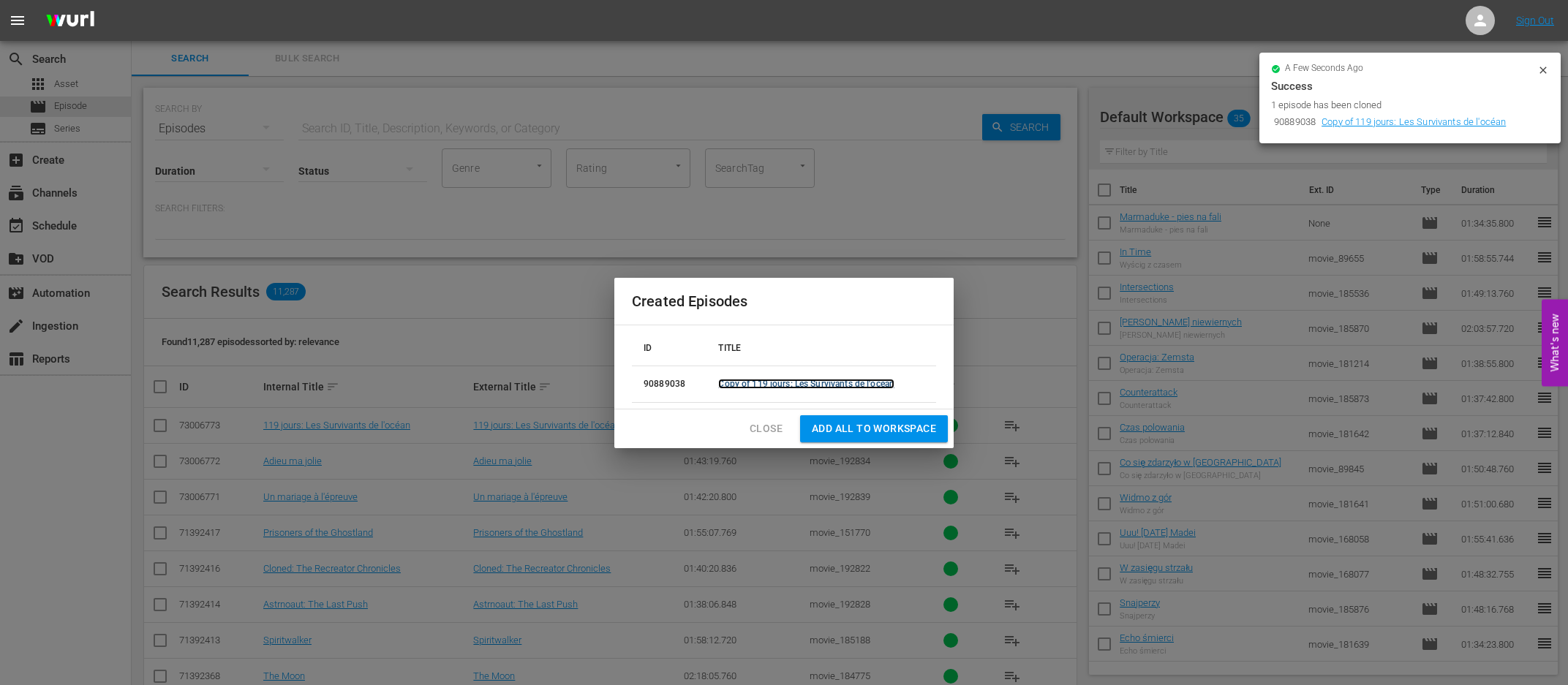
click at [787, 379] on link "Copy of 119 jours: Les Survivants de l'océan" at bounding box center [807, 383] width 177 height 10
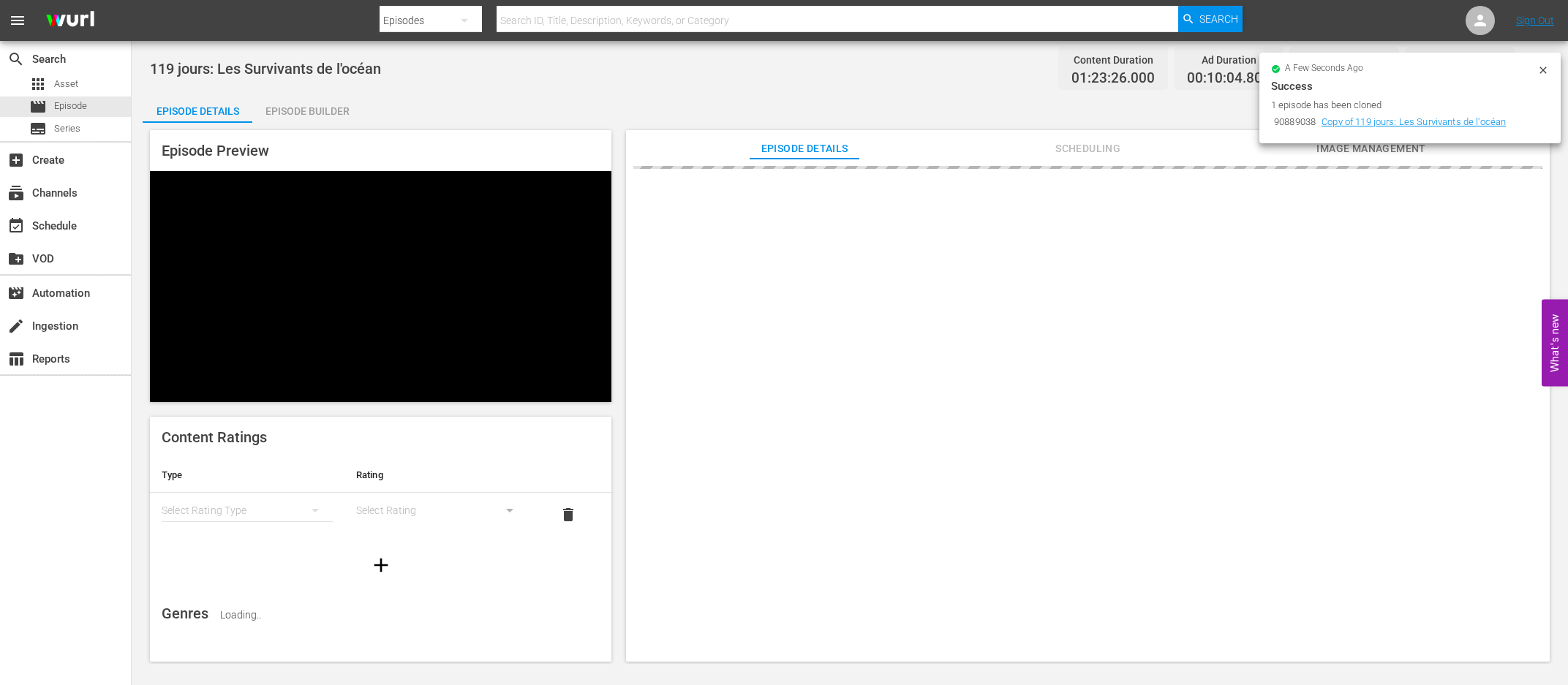
click at [322, 119] on div "Episode Builder" at bounding box center [307, 111] width 110 height 35
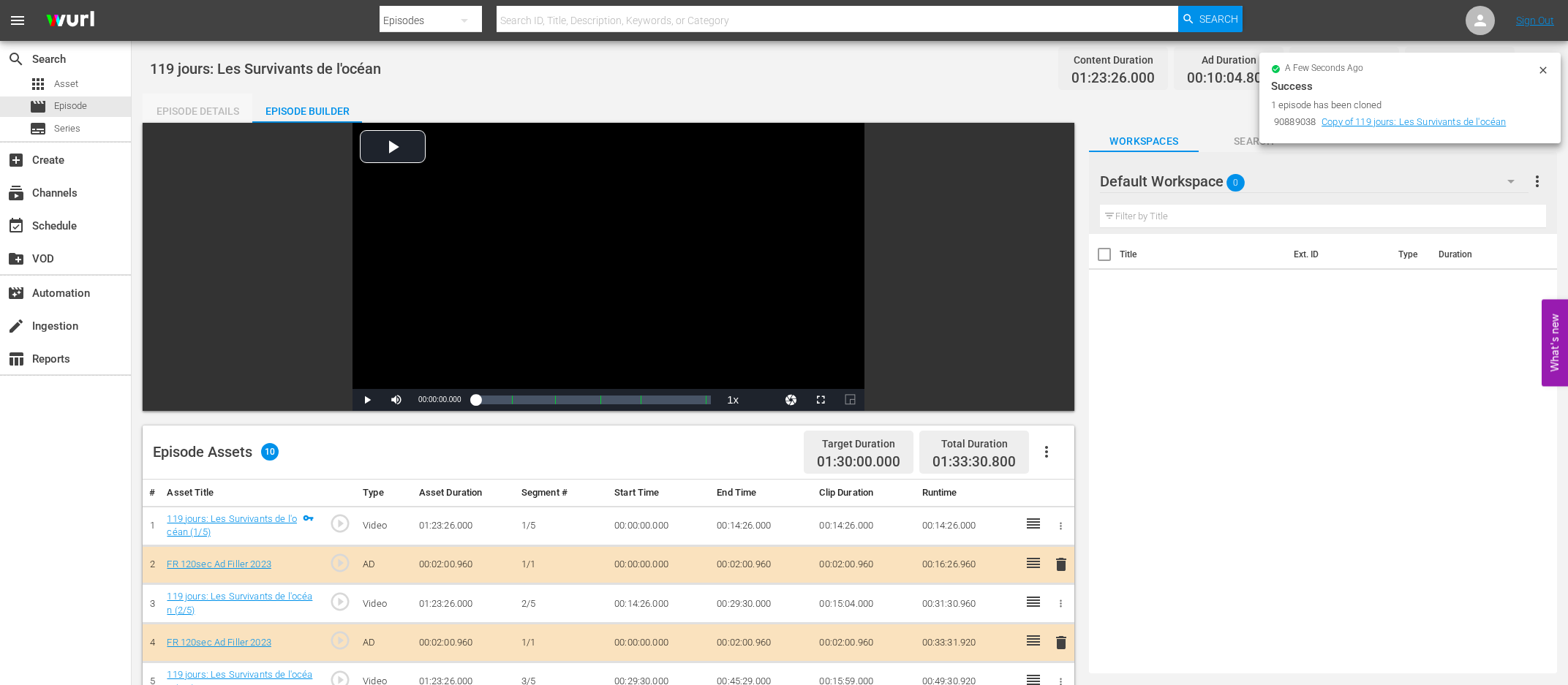
click at [207, 114] on div "Episode Details" at bounding box center [197, 111] width 110 height 35
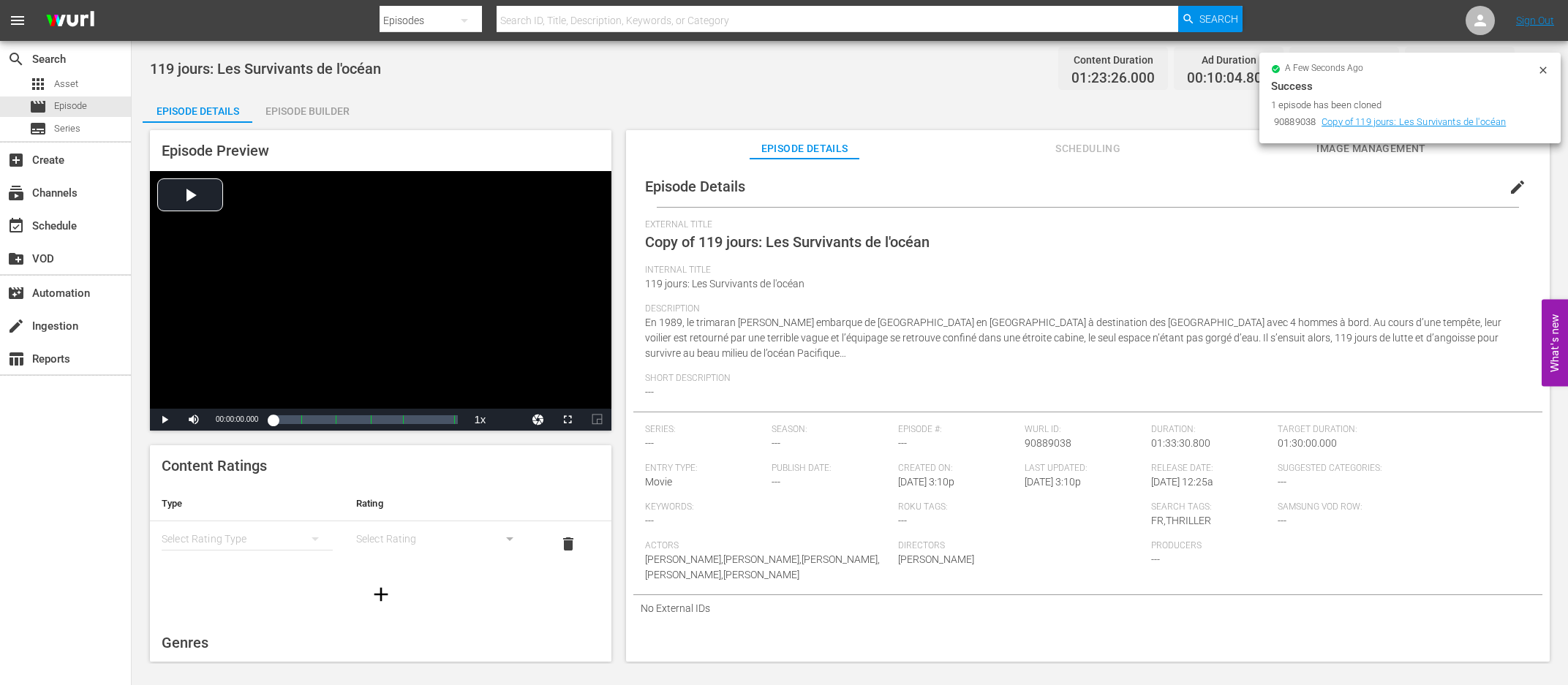
click at [1133, 149] on span "Scheduling" at bounding box center [1087, 148] width 110 height 18
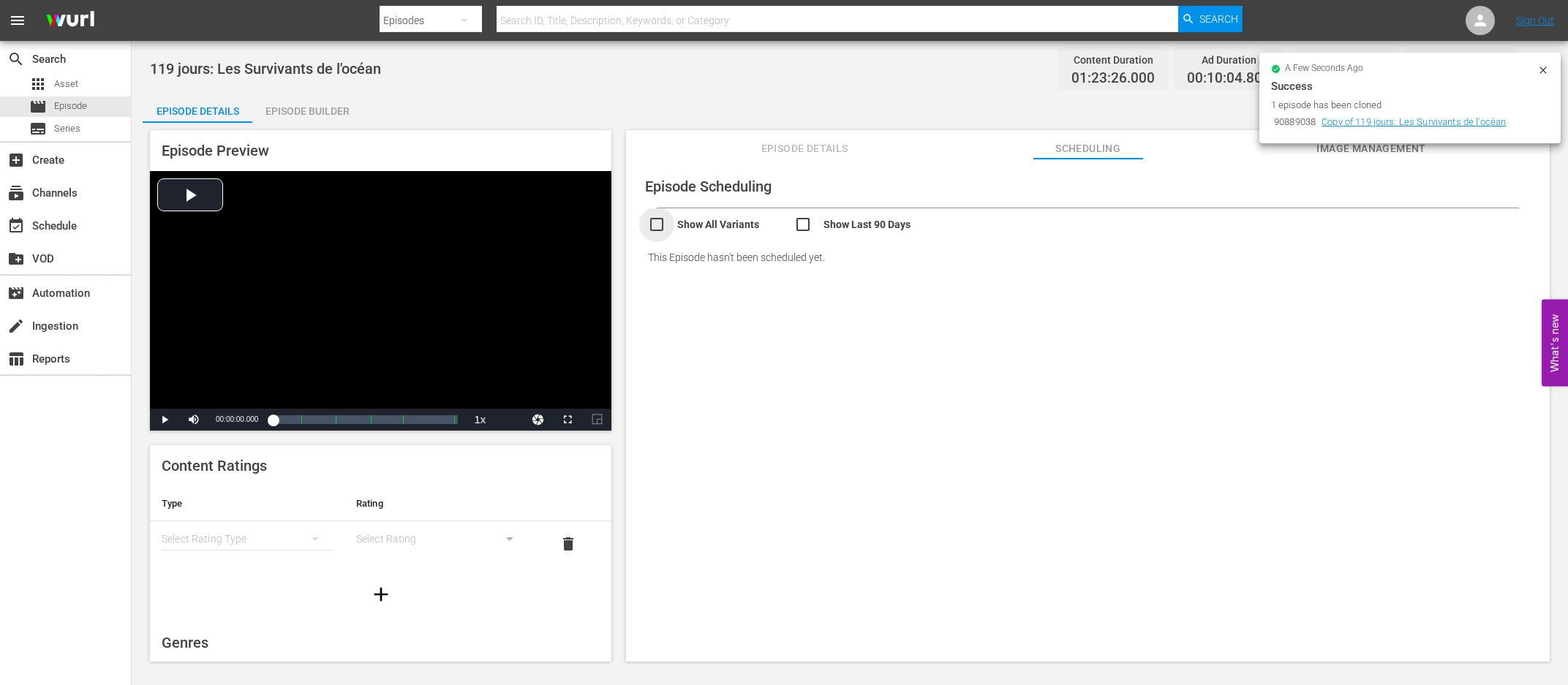
click at [684, 222] on input "checkbox" at bounding box center [721, 226] width 146 height 22
checkbox input "true"
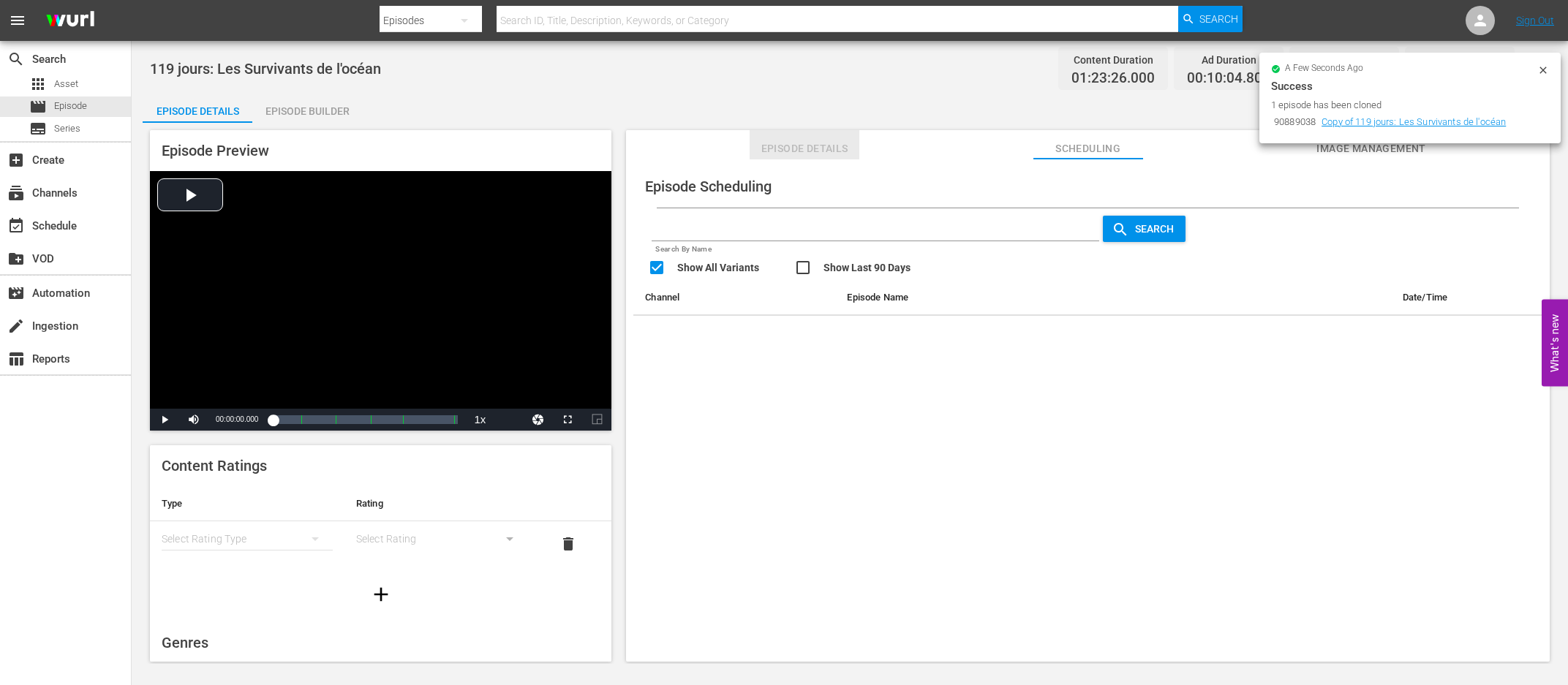
click at [792, 156] on span "Episode Details" at bounding box center [804, 148] width 110 height 18
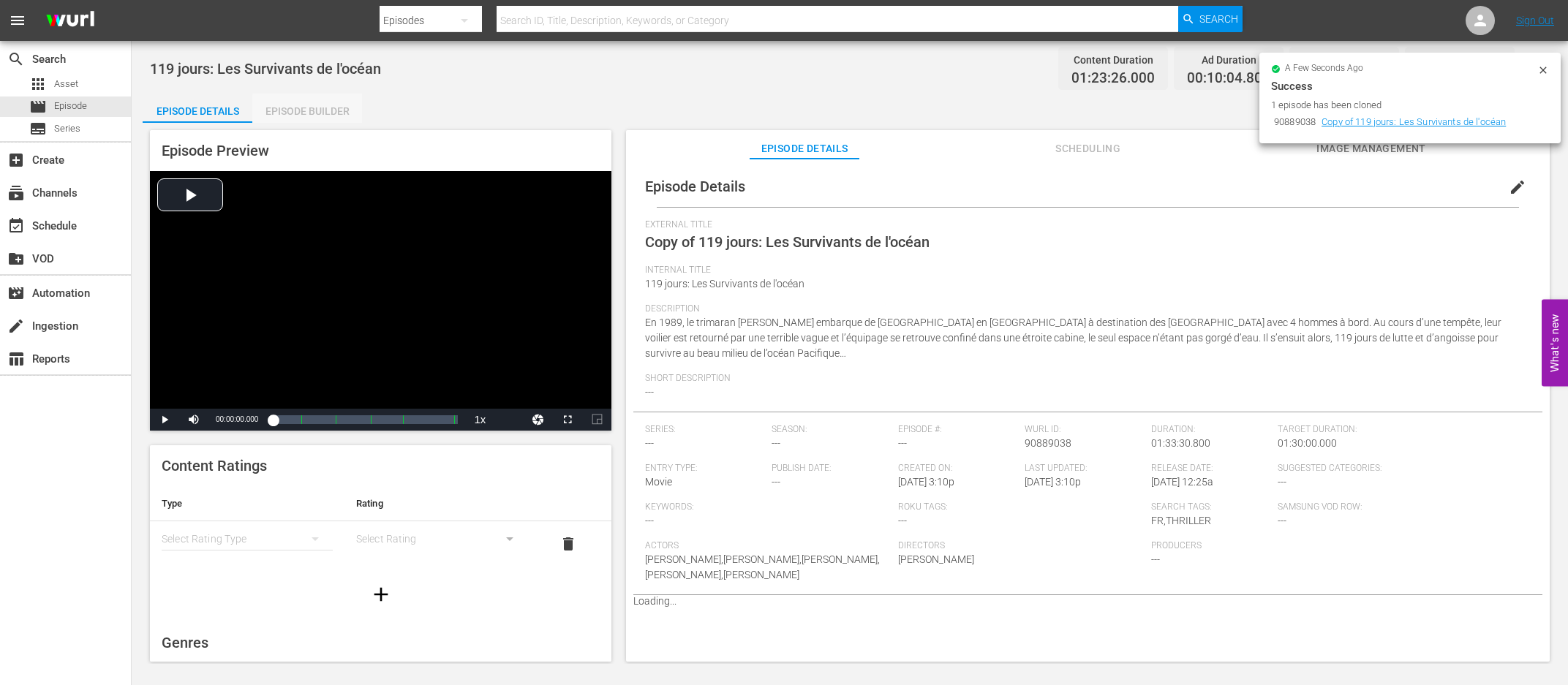
click at [337, 117] on div "Episode Builder" at bounding box center [307, 111] width 110 height 35
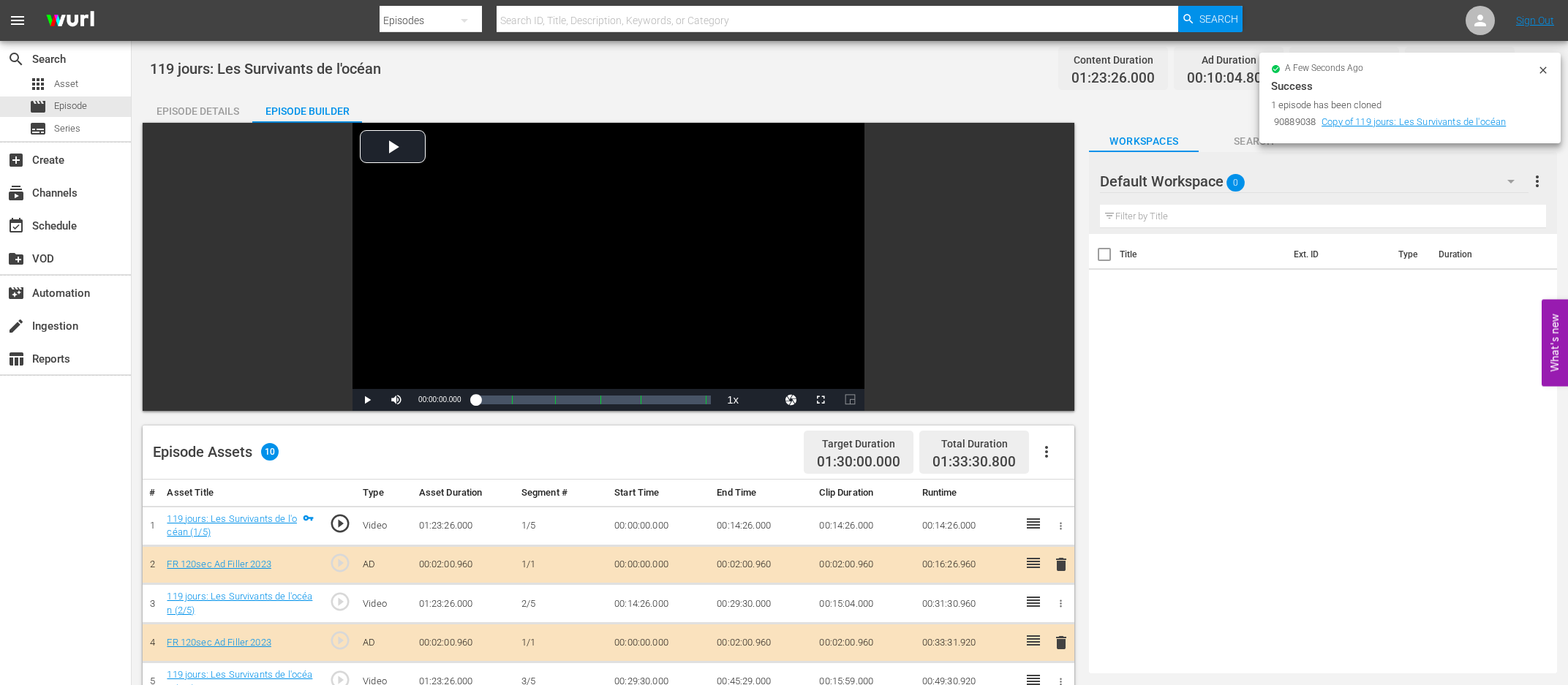
click at [1169, 68] on icon at bounding box center [1543, 70] width 11 height 11
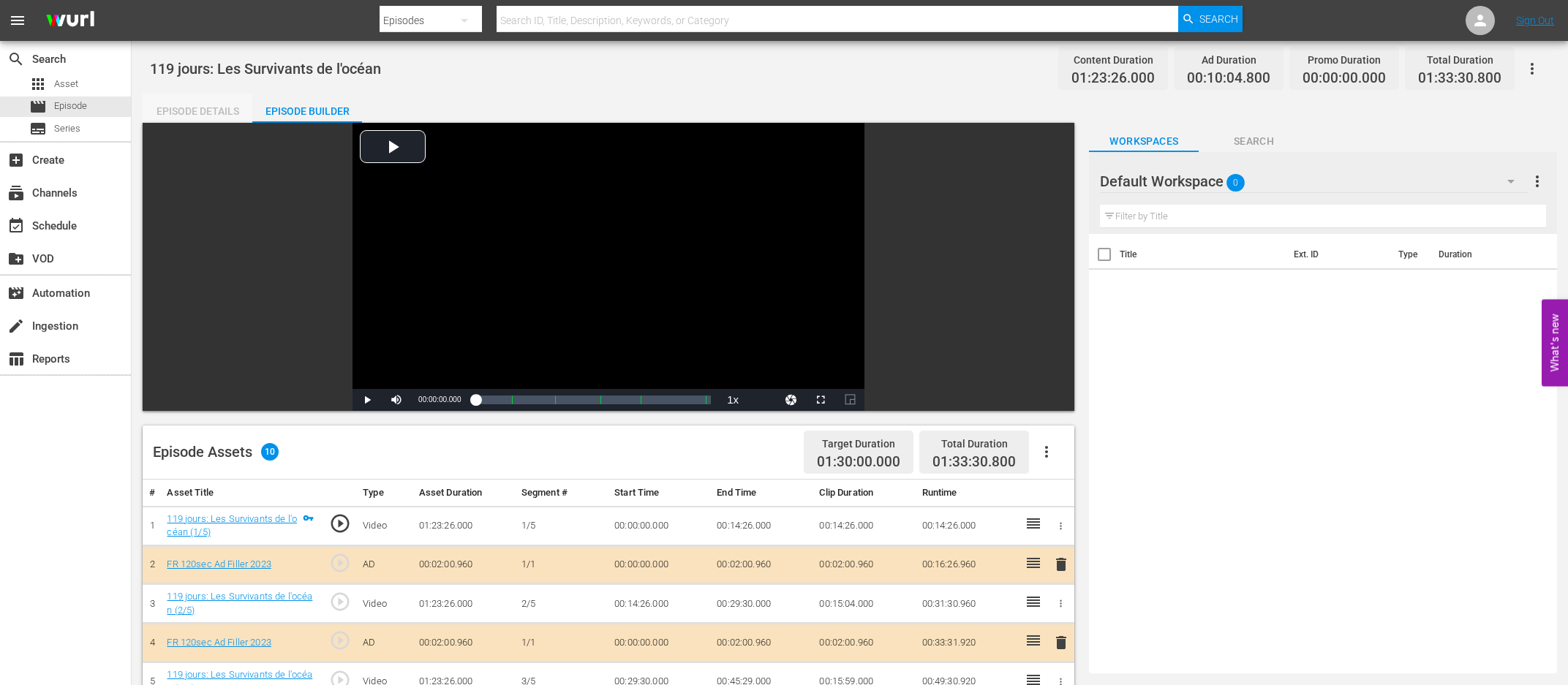
click at [233, 104] on div "Episode Details" at bounding box center [197, 111] width 110 height 35
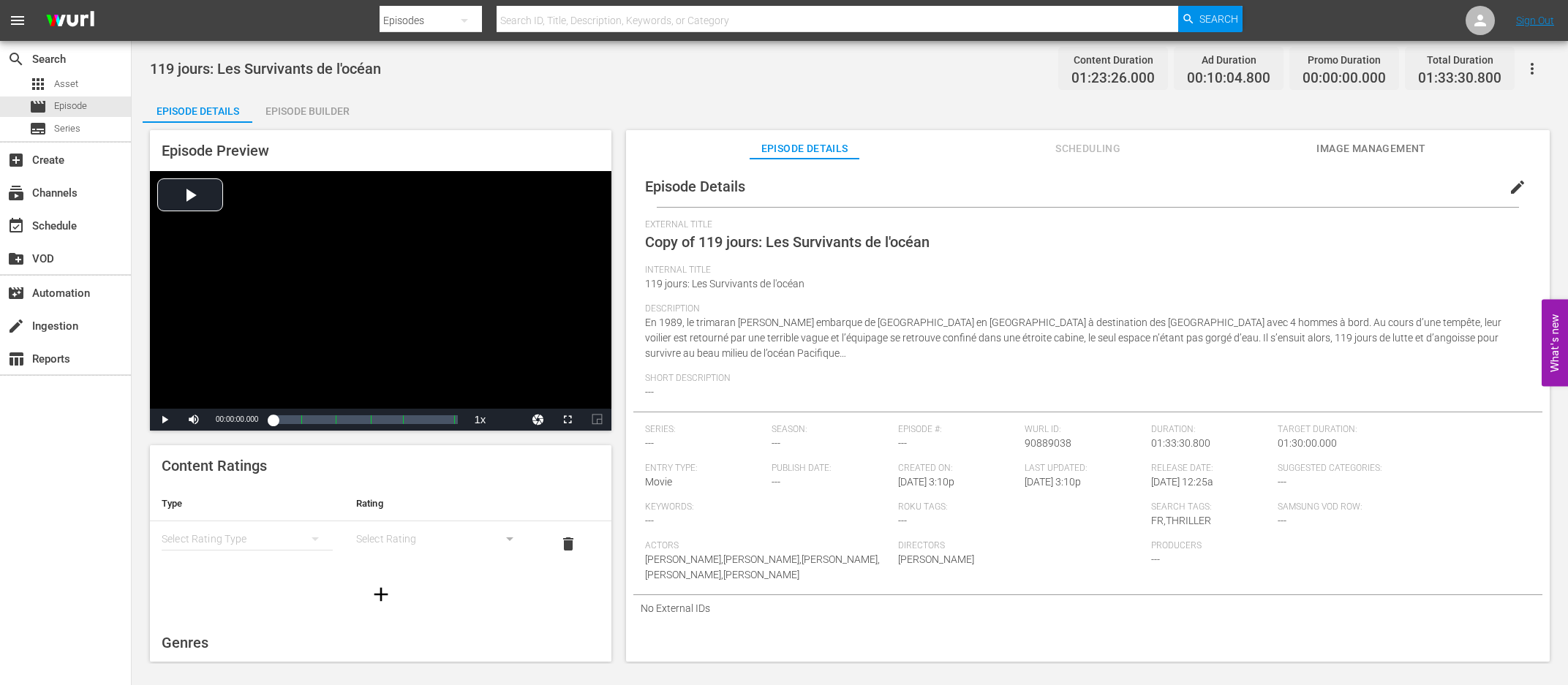
click at [1169, 61] on icon "button" at bounding box center [1531, 68] width 18 height 18
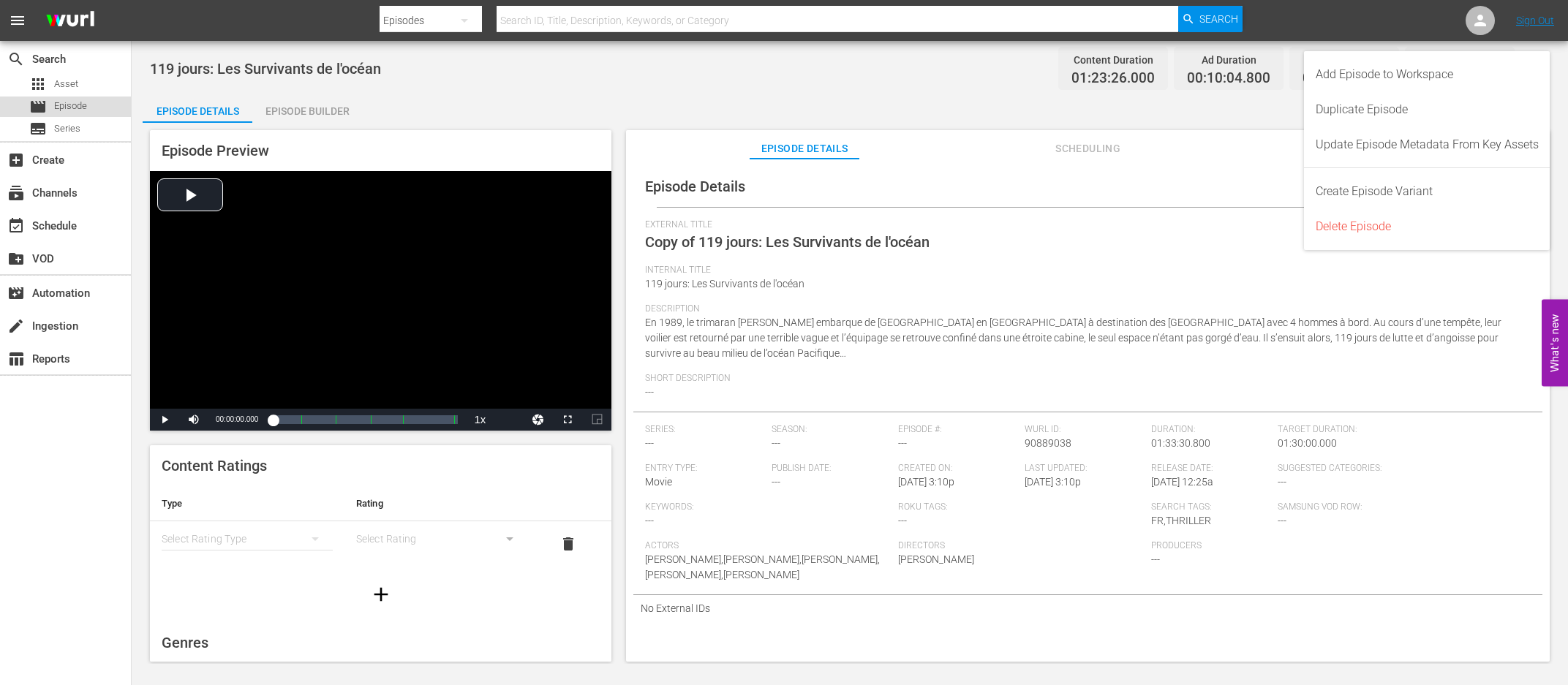
click at [98, 100] on div "movie Episode" at bounding box center [65, 107] width 131 height 21
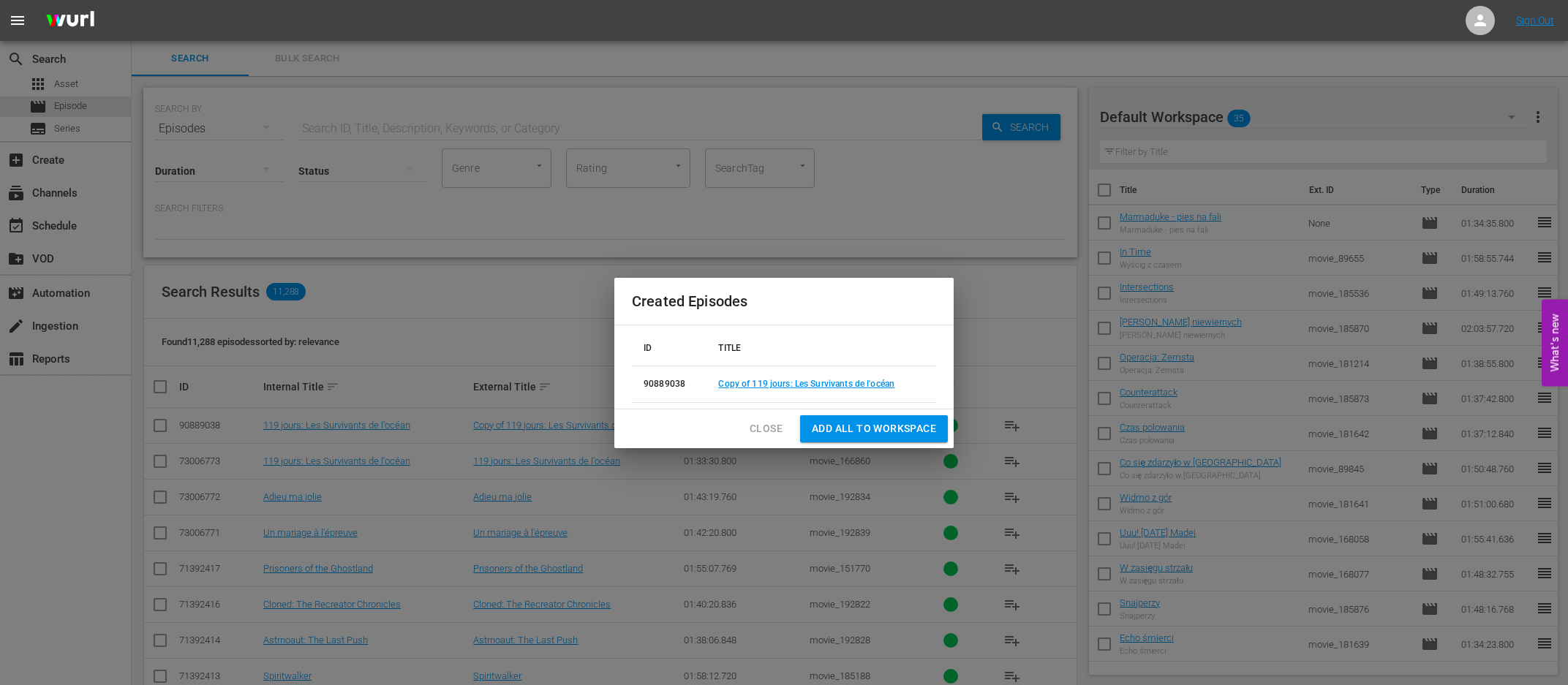
click at [779, 420] on span "Close" at bounding box center [765, 428] width 33 height 18
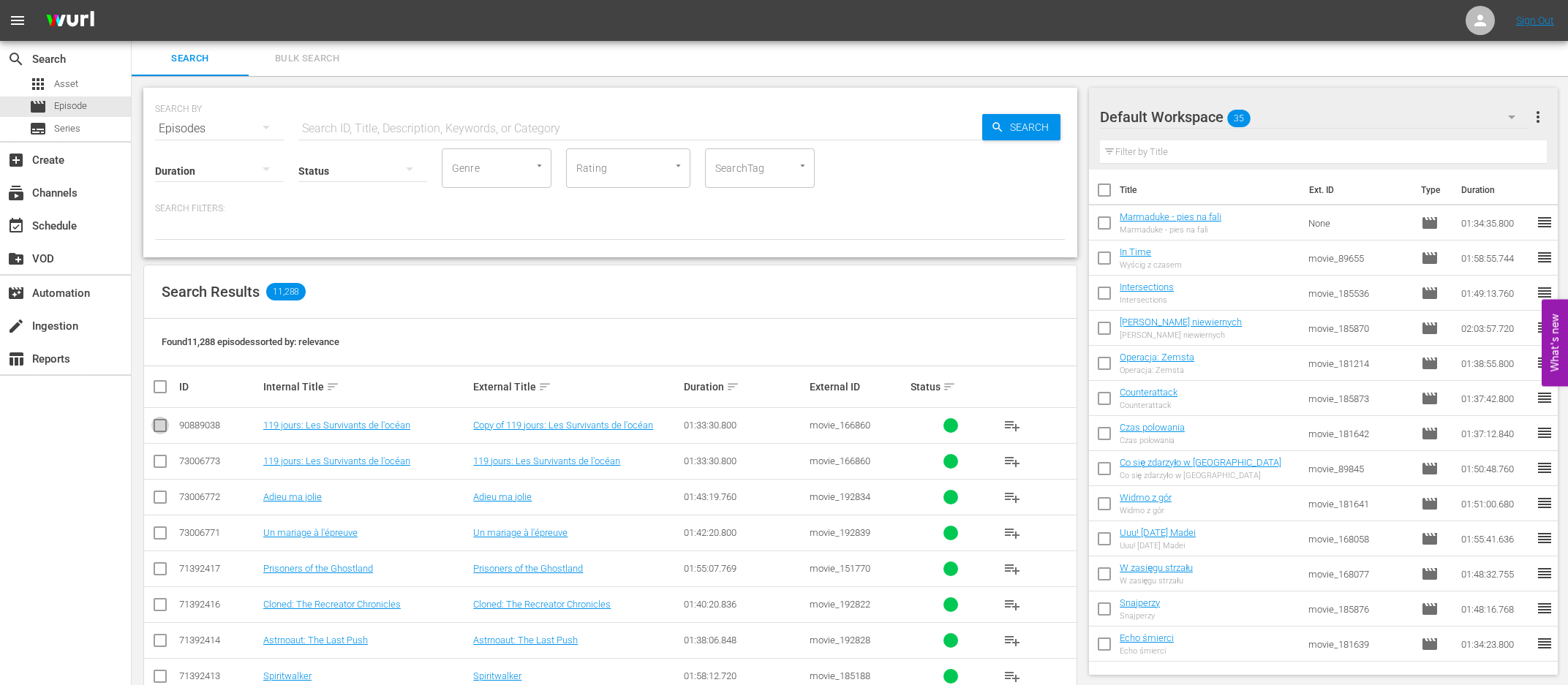
click at [167, 424] on input "checkbox" at bounding box center [160, 428] width 18 height 18
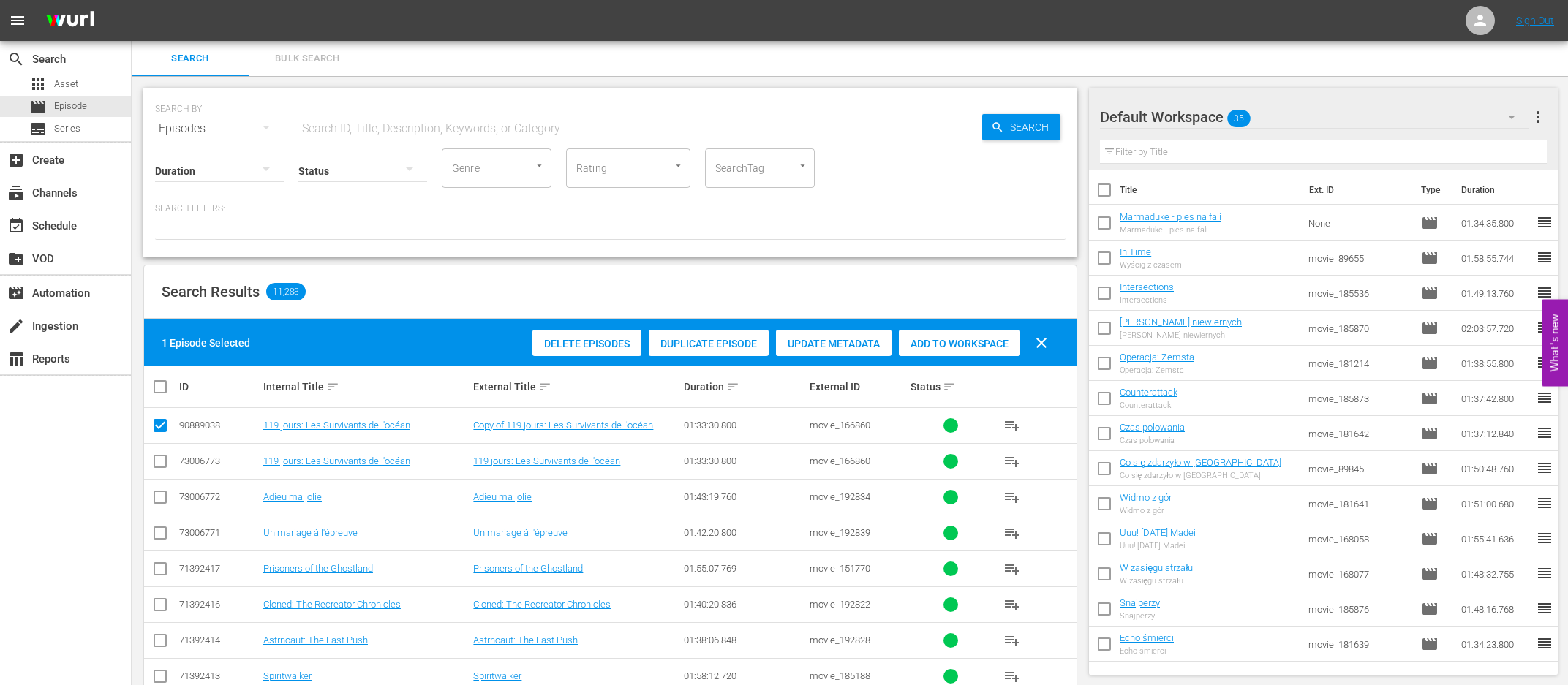
click at [594, 342] on span "Delete Episodes" at bounding box center [587, 343] width 109 height 11
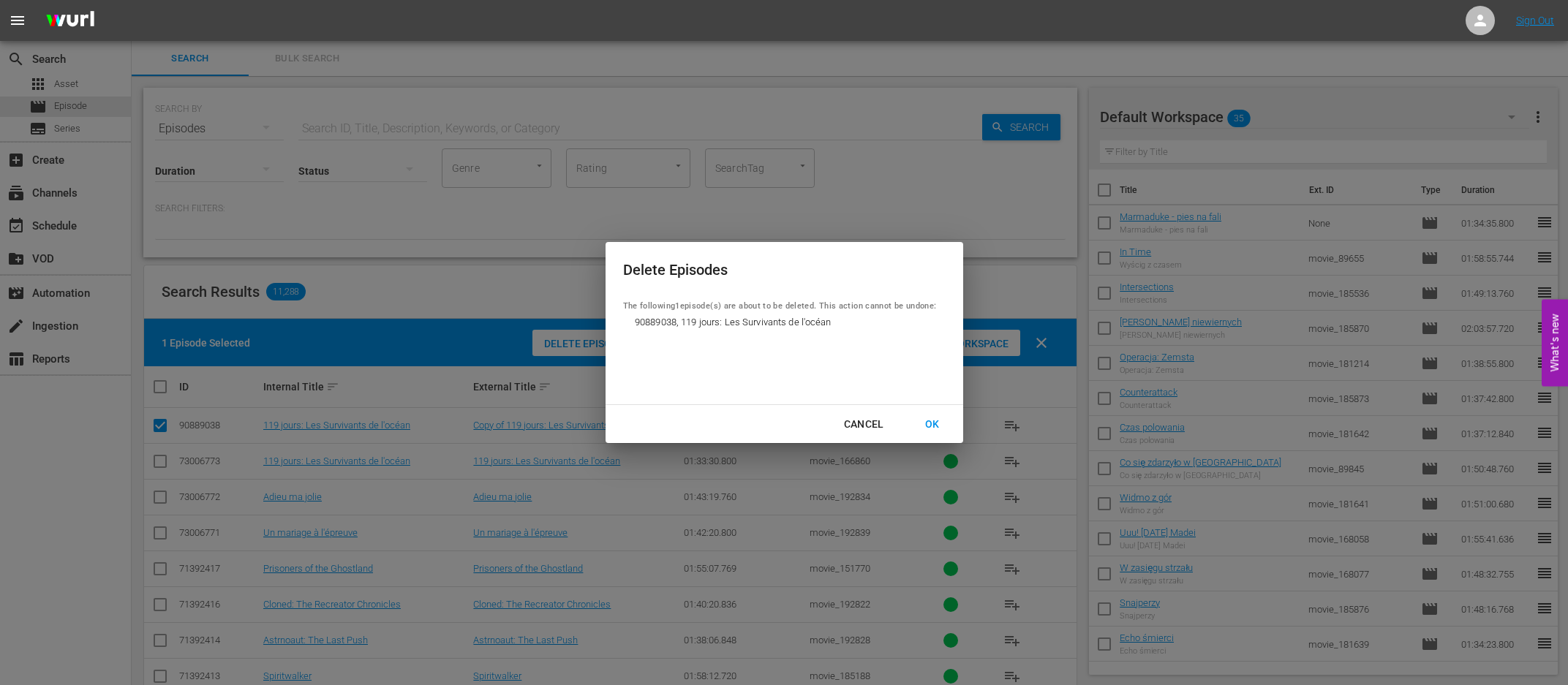
click at [931, 419] on div "OK" at bounding box center [932, 423] width 38 height 18
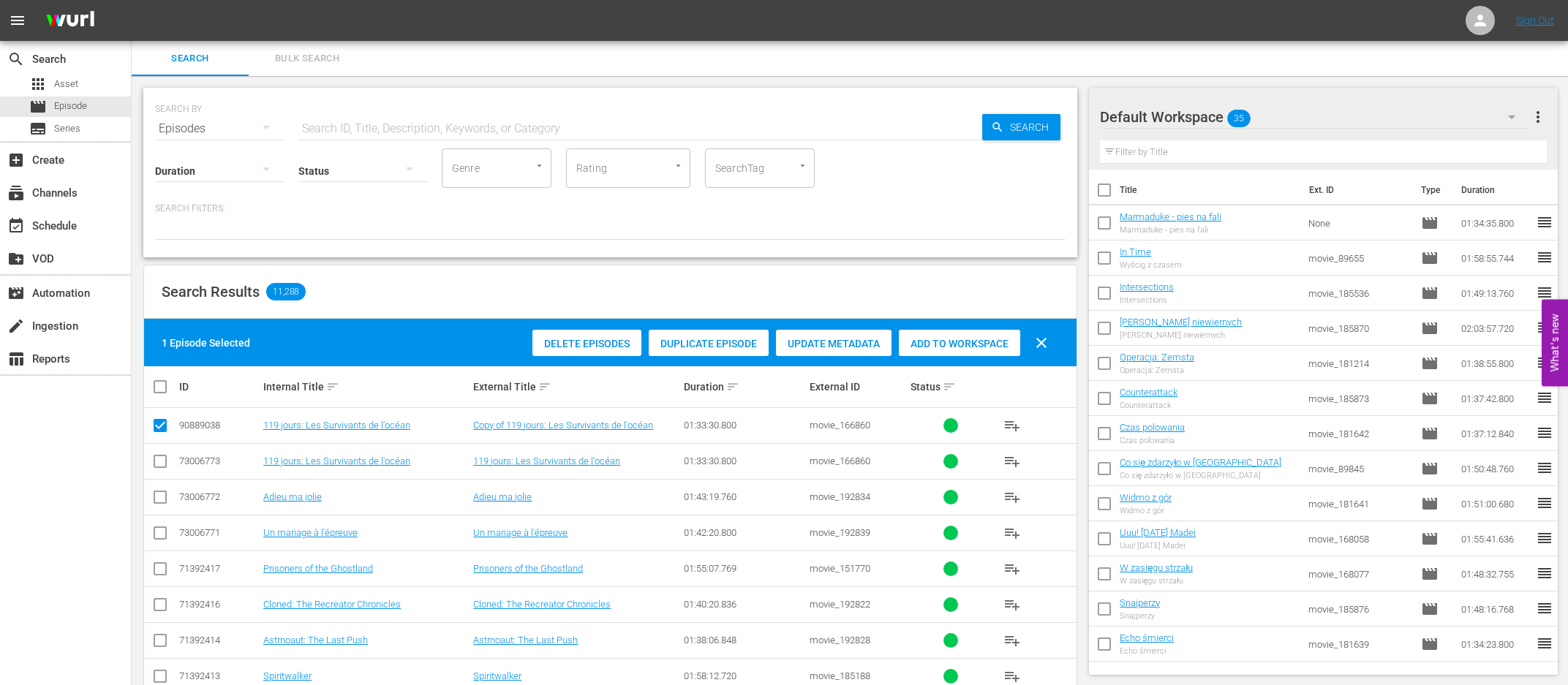
click at [163, 421] on input "checkbox" at bounding box center [160, 428] width 18 height 18
checkbox input "false"
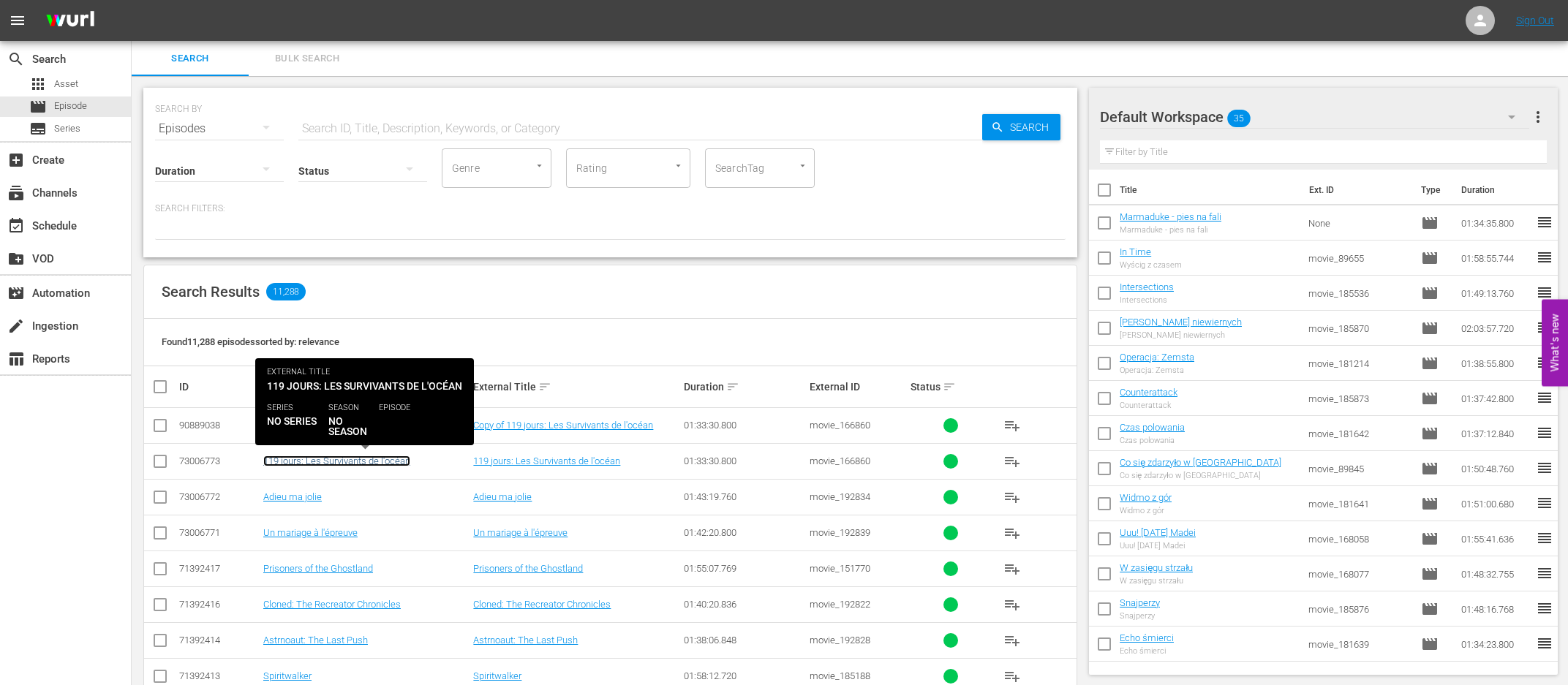
click at [376, 462] on link "119 jours: Les Survivants de l'océan" at bounding box center [336, 461] width 147 height 11
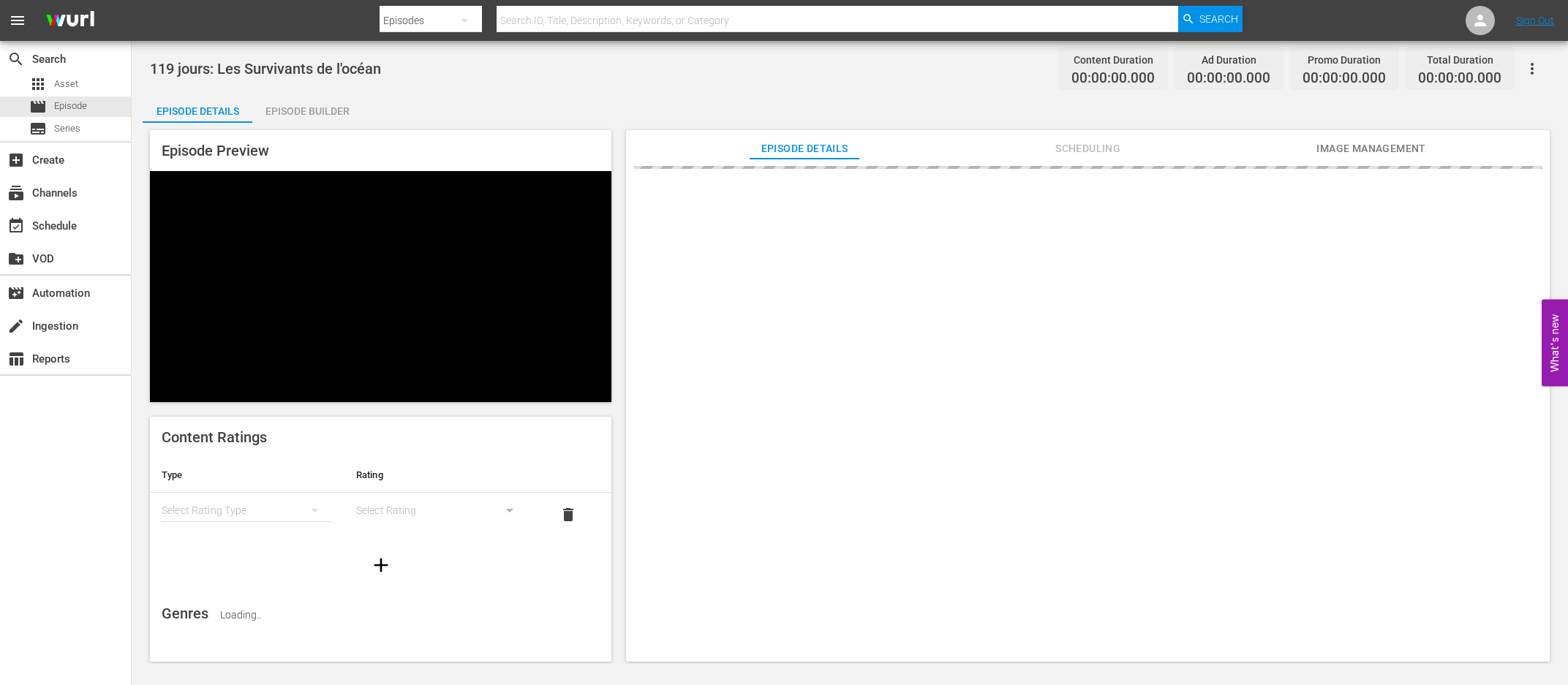
click at [294, 110] on div "Episode Builder" at bounding box center [307, 111] width 110 height 35
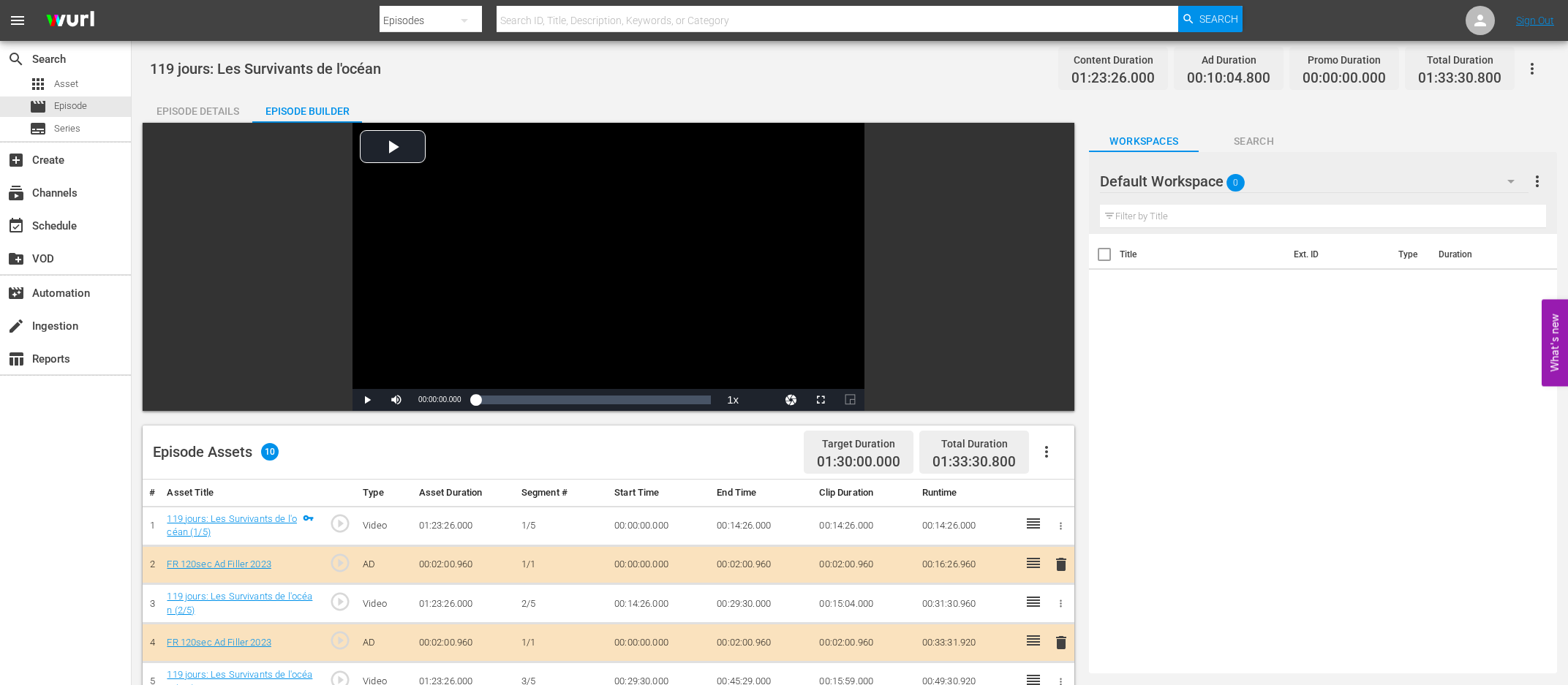
click at [1169, 70] on button "button" at bounding box center [1531, 68] width 35 height 35
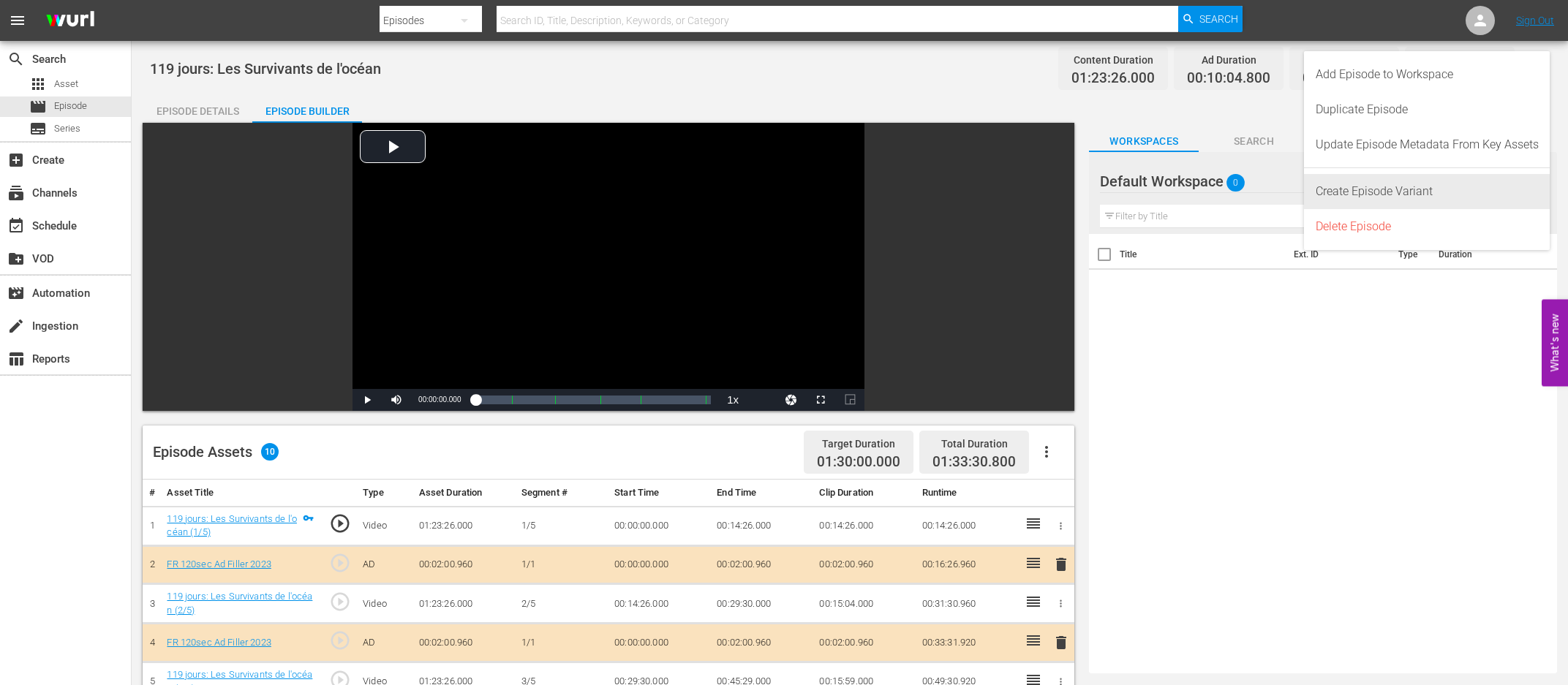
click at [1169, 187] on div "Create Episode Variant" at bounding box center [1427, 190] width 223 height 35
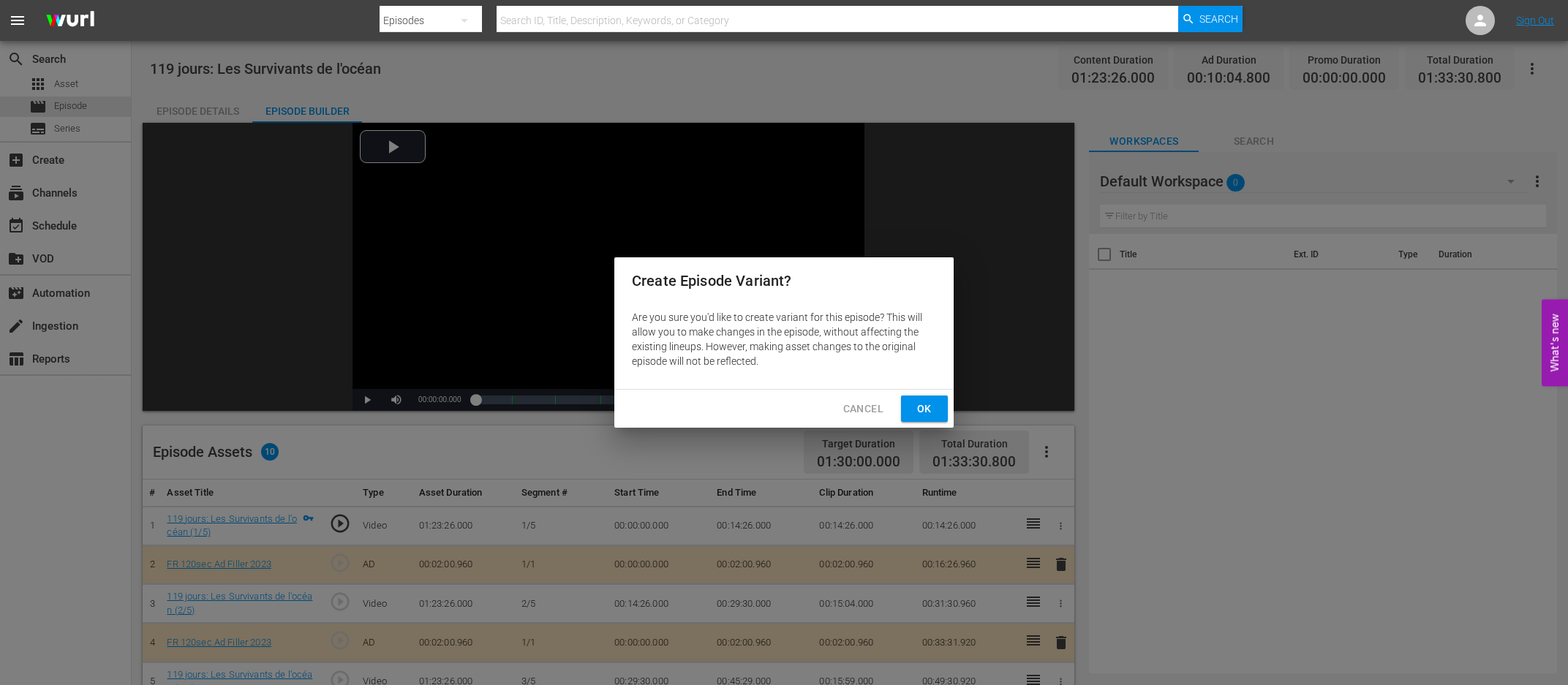
drag, startPoint x: 646, startPoint y: 329, endPoint x: 793, endPoint y: 372, distance: 153.2
click at [792, 372] on div "Are you sure you'd like to create variant for this episode? This will allow you…" at bounding box center [783, 339] width 339 height 70
click at [876, 407] on span "Cancel" at bounding box center [863, 408] width 40 height 18
